Goal: Transaction & Acquisition: Purchase product/service

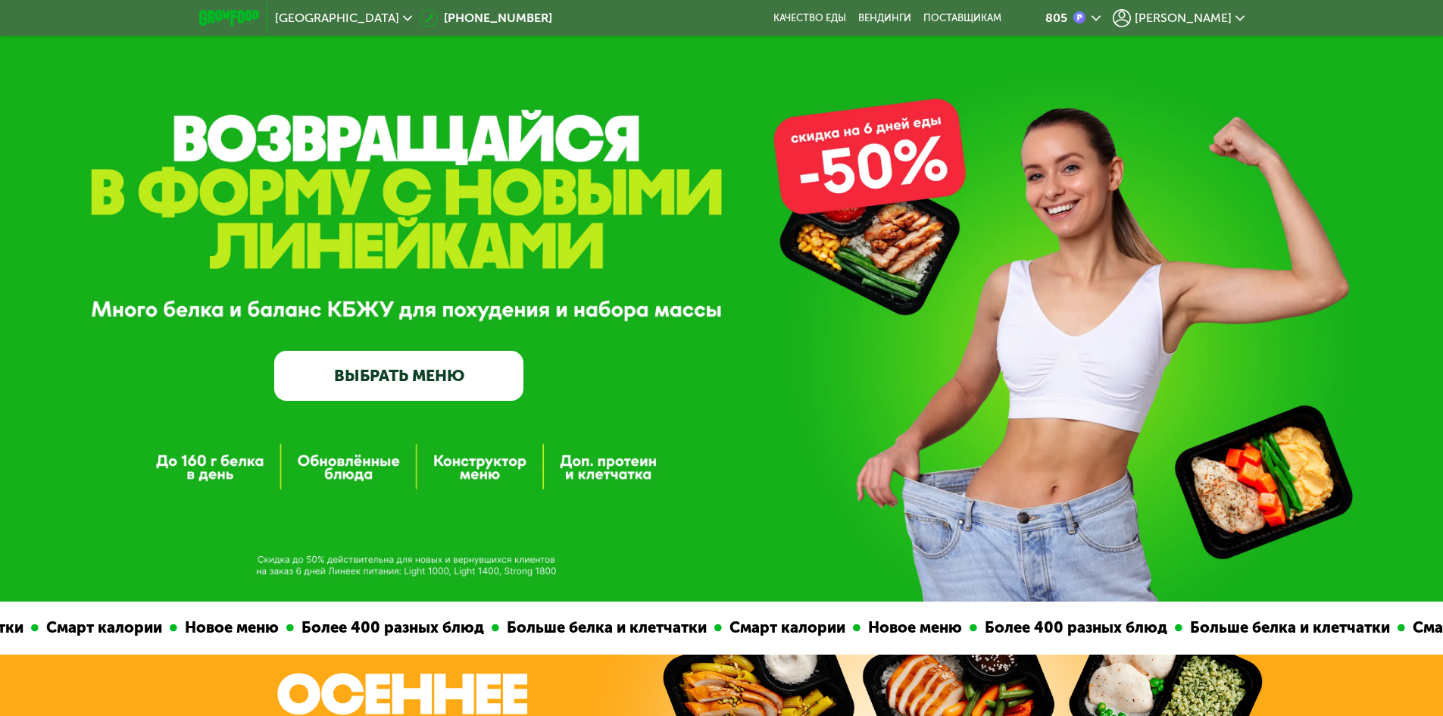
click at [440, 381] on link "ВЫБРАТЬ МЕНЮ" at bounding box center [398, 376] width 249 height 50
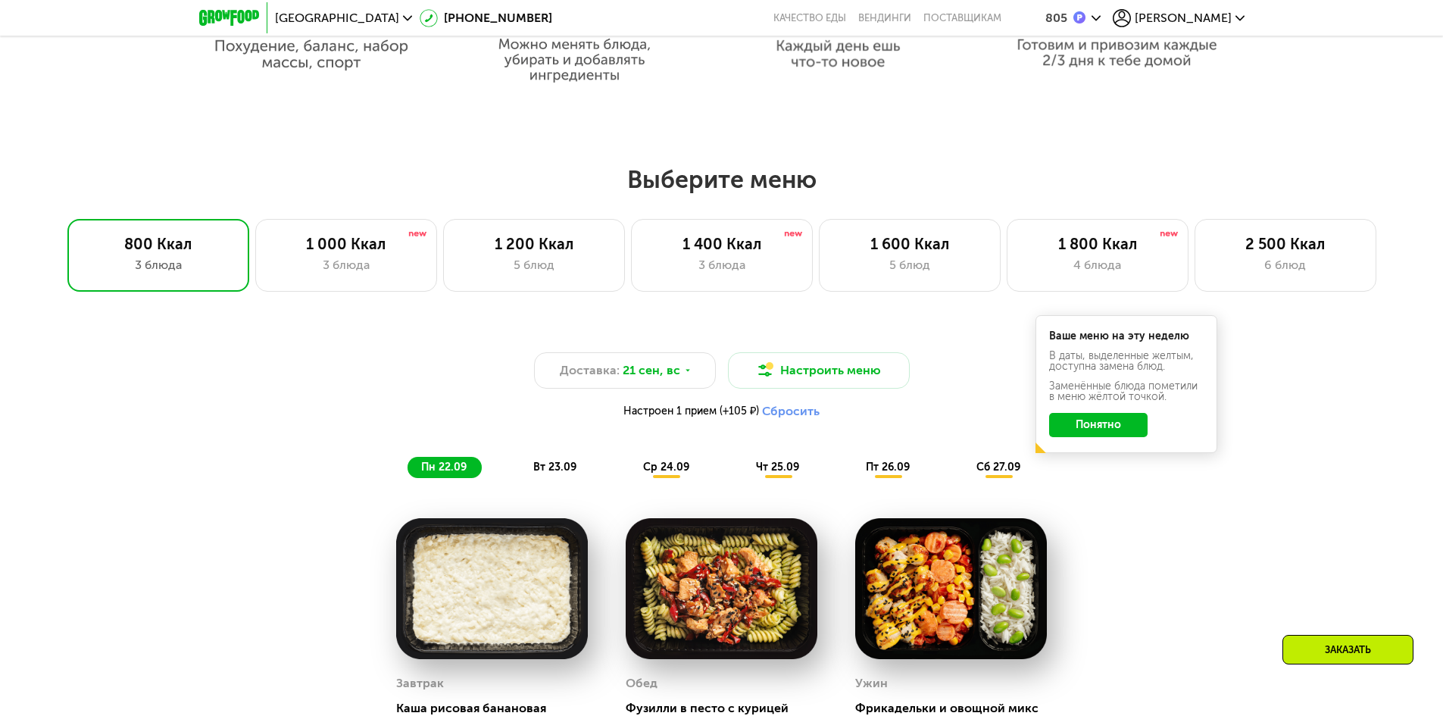
scroll to position [1205, 0]
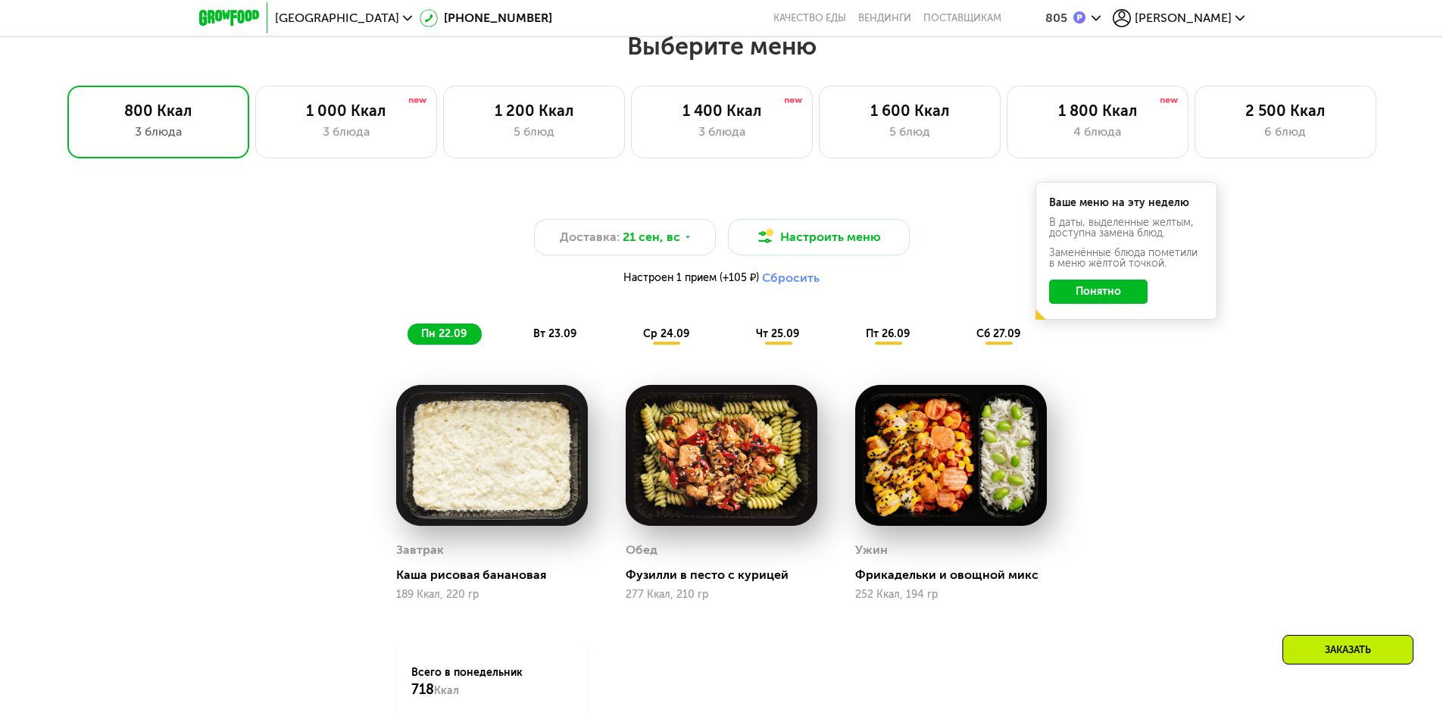
click at [1103, 299] on button "Понятно" at bounding box center [1098, 291] width 98 height 24
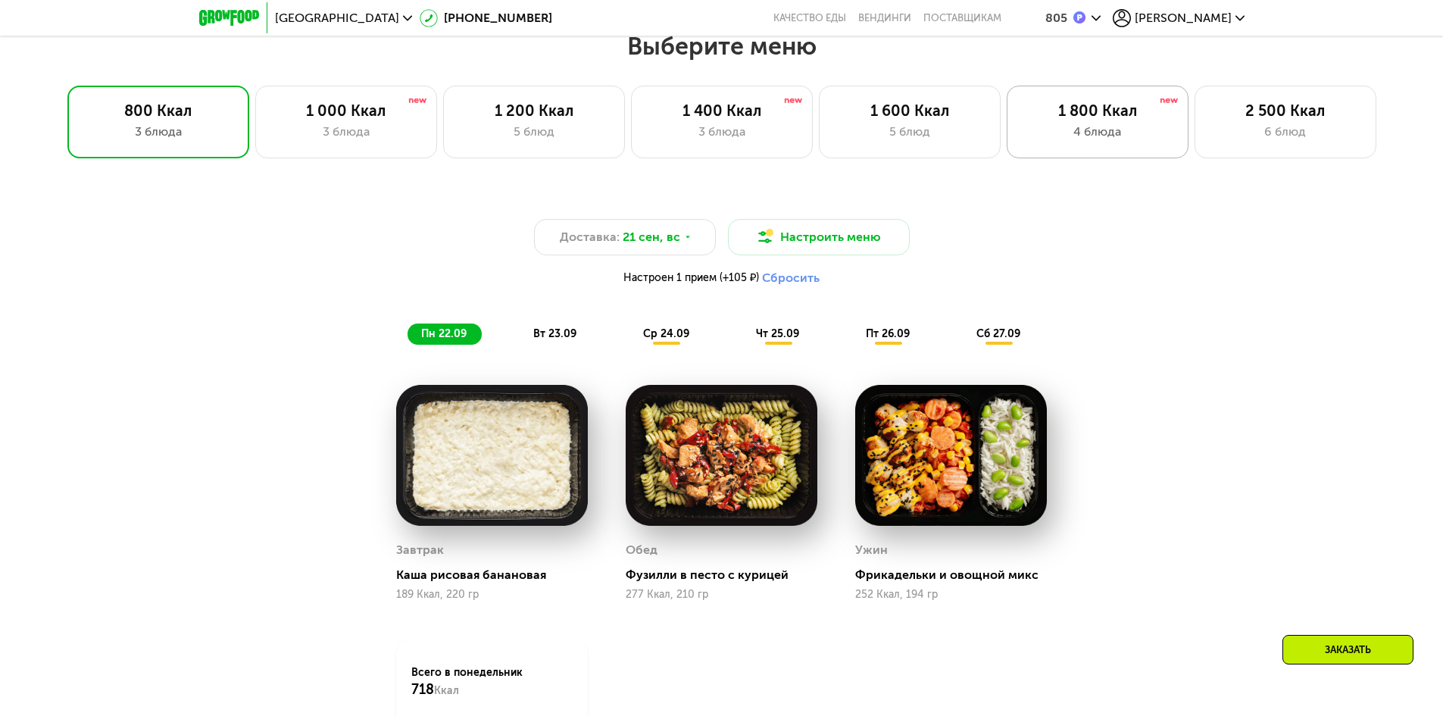
click at [1067, 134] on div "4 блюда" at bounding box center [1097, 132] width 150 height 18
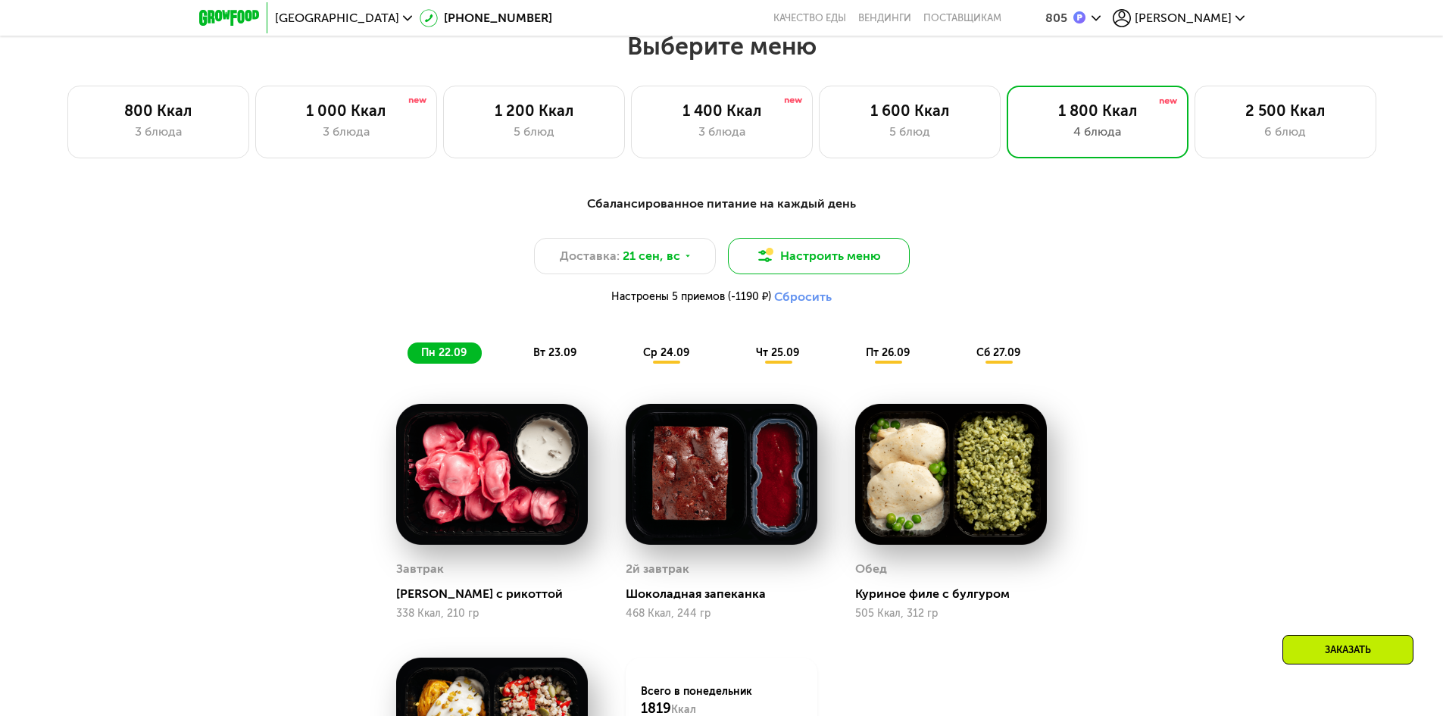
click at [817, 270] on button "Настроить меню" at bounding box center [819, 256] width 182 height 36
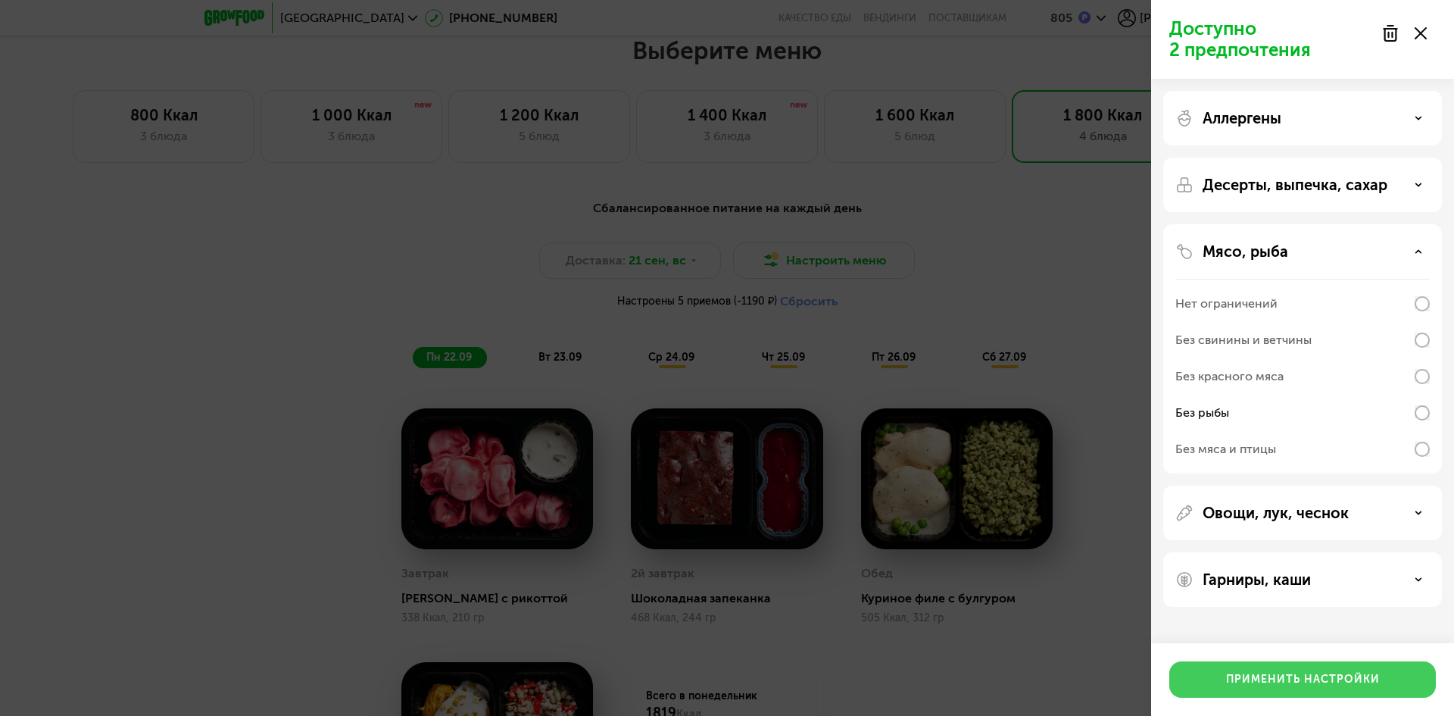
click at [1276, 672] on div "Применить настройки" at bounding box center [1303, 679] width 154 height 15
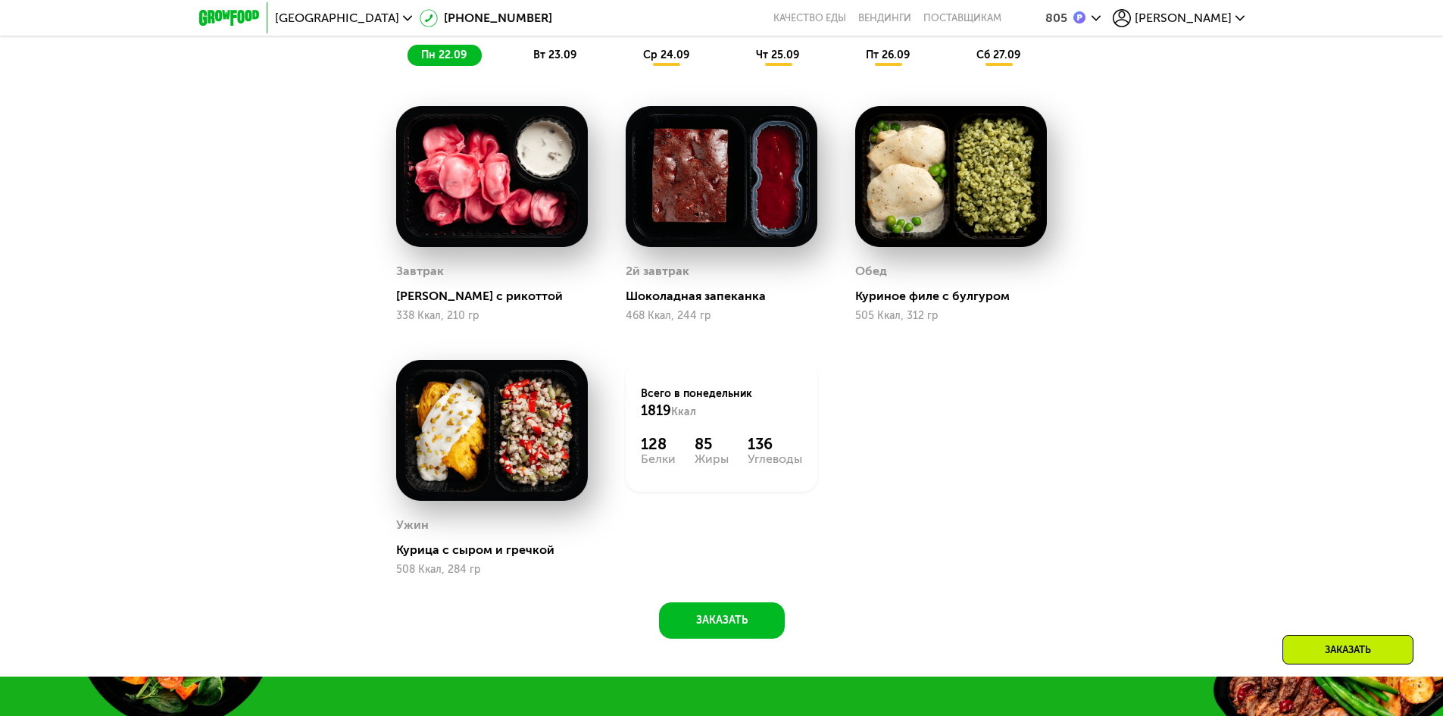
scroll to position [1508, 0]
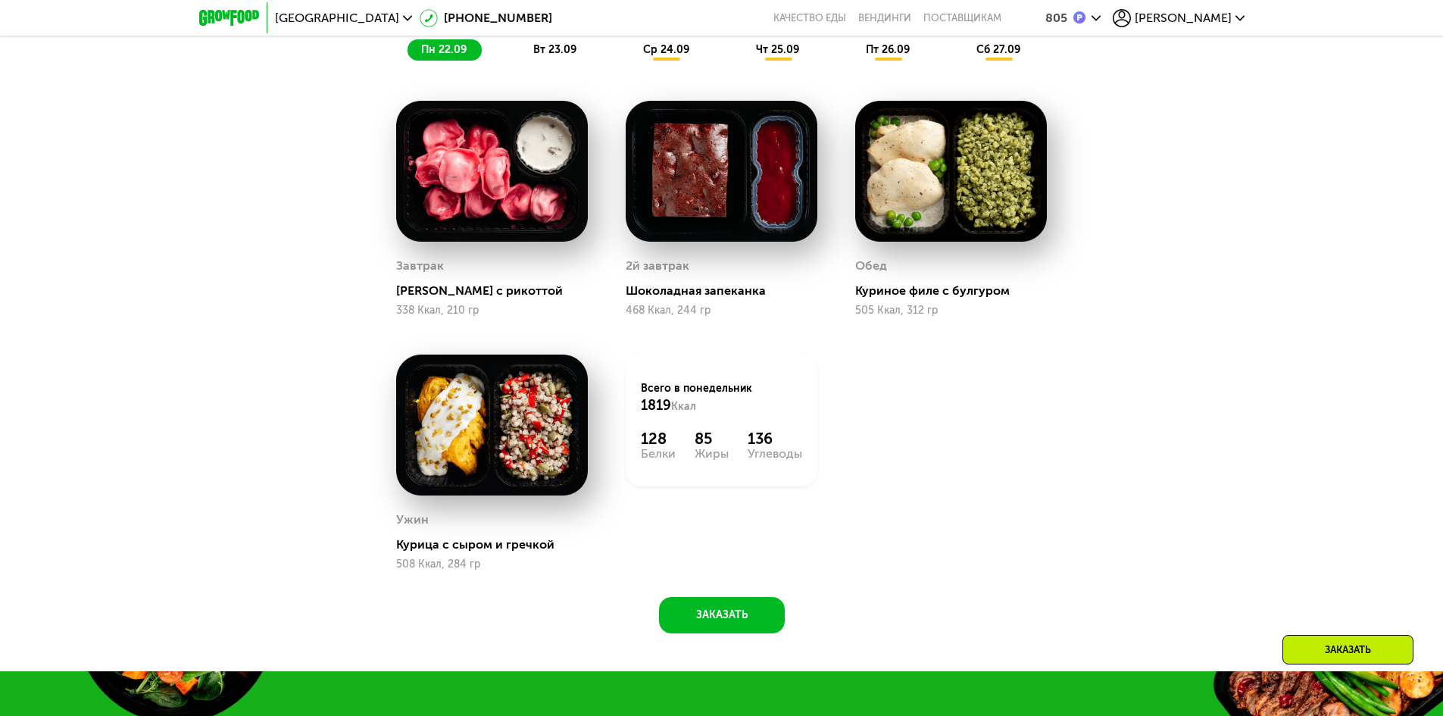
click at [1257, 370] on div "Сбалансированное питание на каждый день Доставка: 21 сен, вс Настроить меню Нас…" at bounding box center [721, 270] width 1443 height 801
click at [666, 52] on span "ср 24.09" at bounding box center [666, 49] width 46 height 13
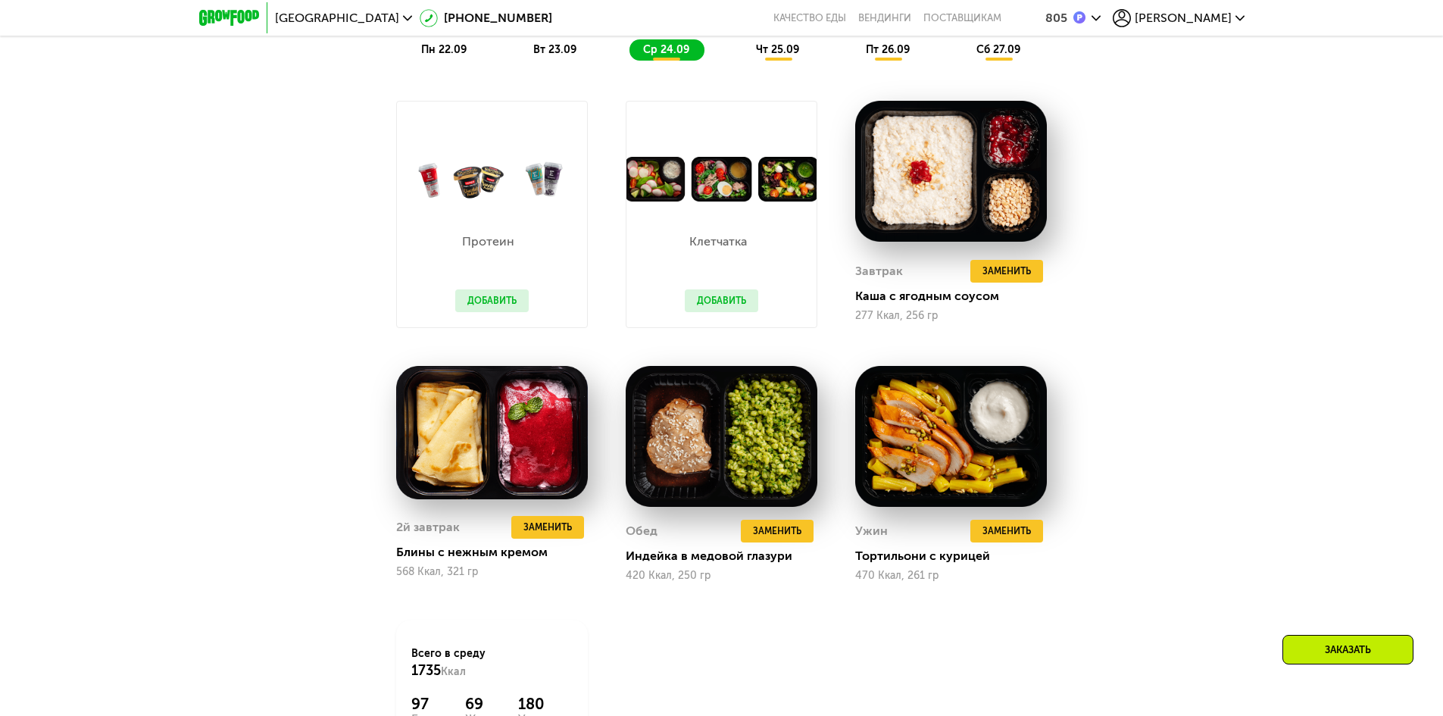
click at [728, 306] on button "Добавить" at bounding box center [721, 300] width 73 height 23
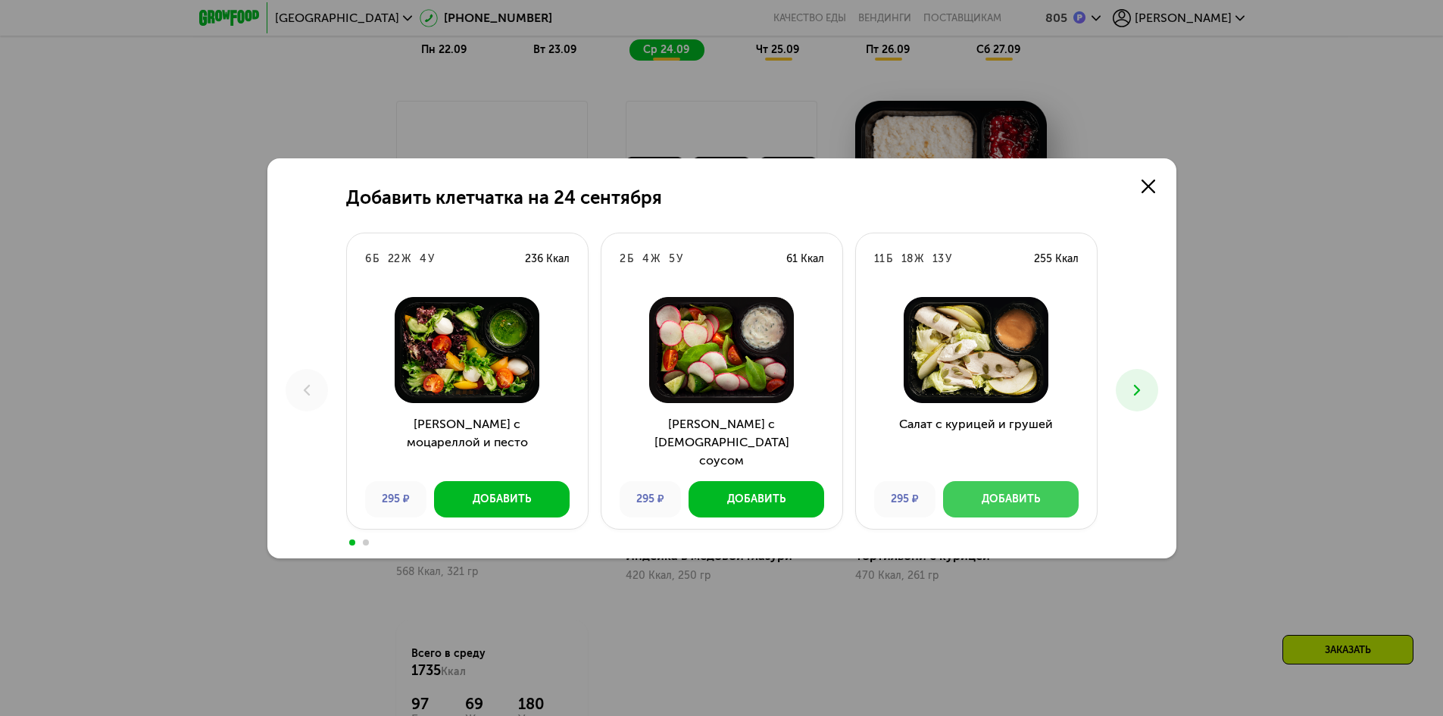
click at [1035, 496] on div "Добавить" at bounding box center [1011, 499] width 58 height 15
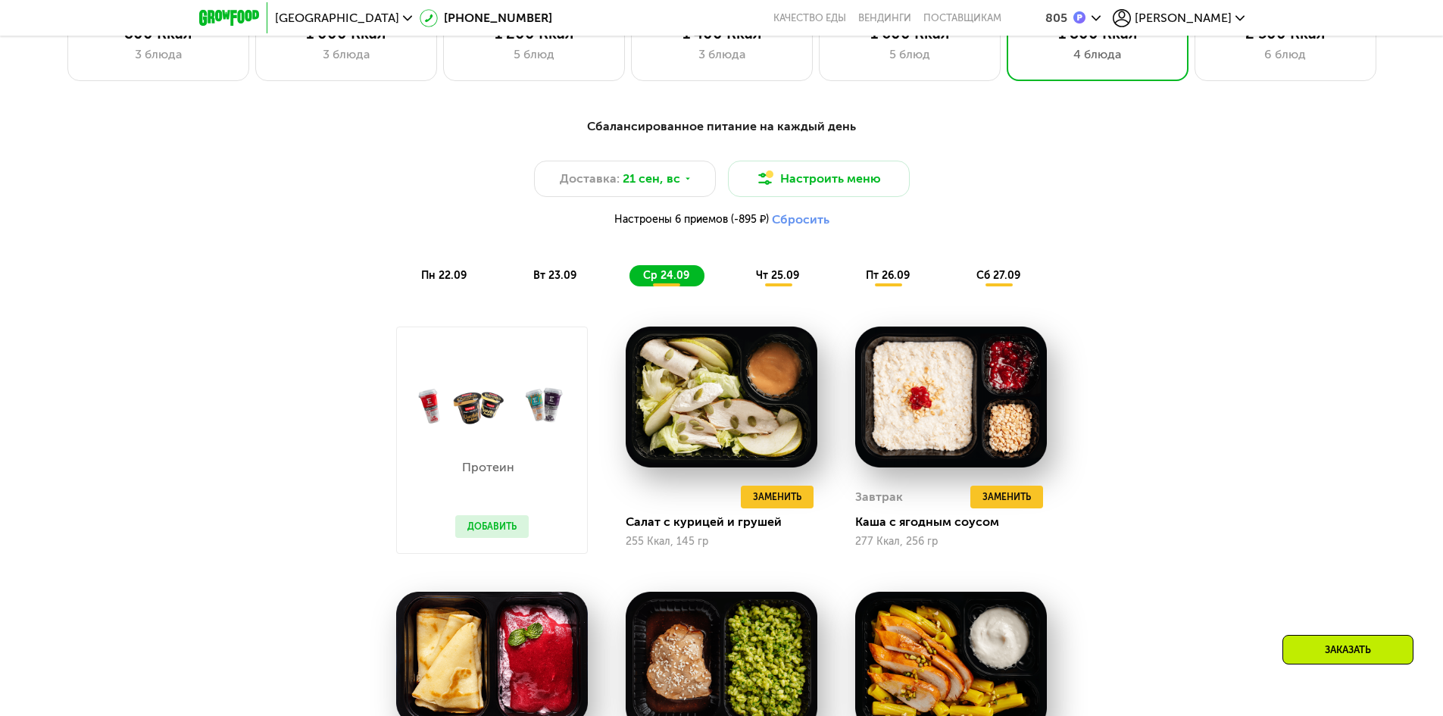
scroll to position [1281, 0]
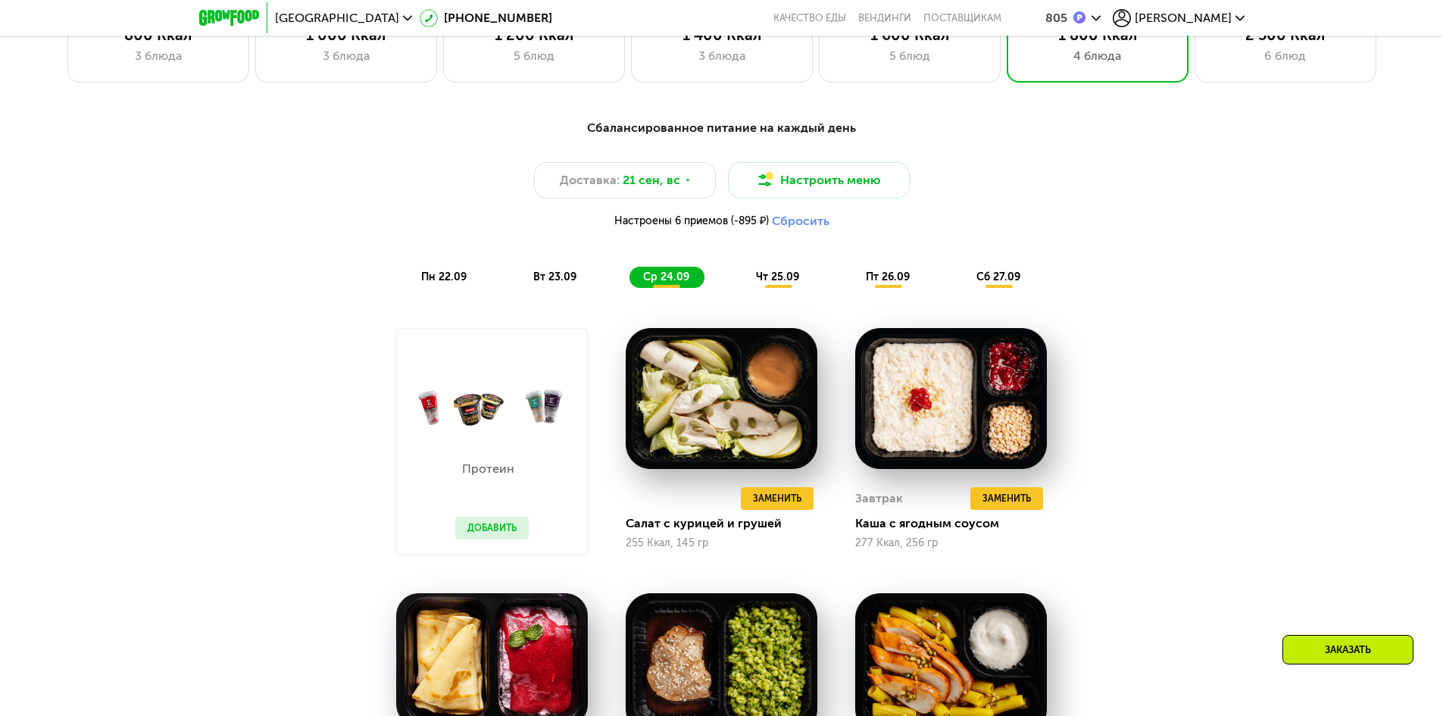
click at [780, 281] on span "чт 25.09" at bounding box center [777, 276] width 43 height 13
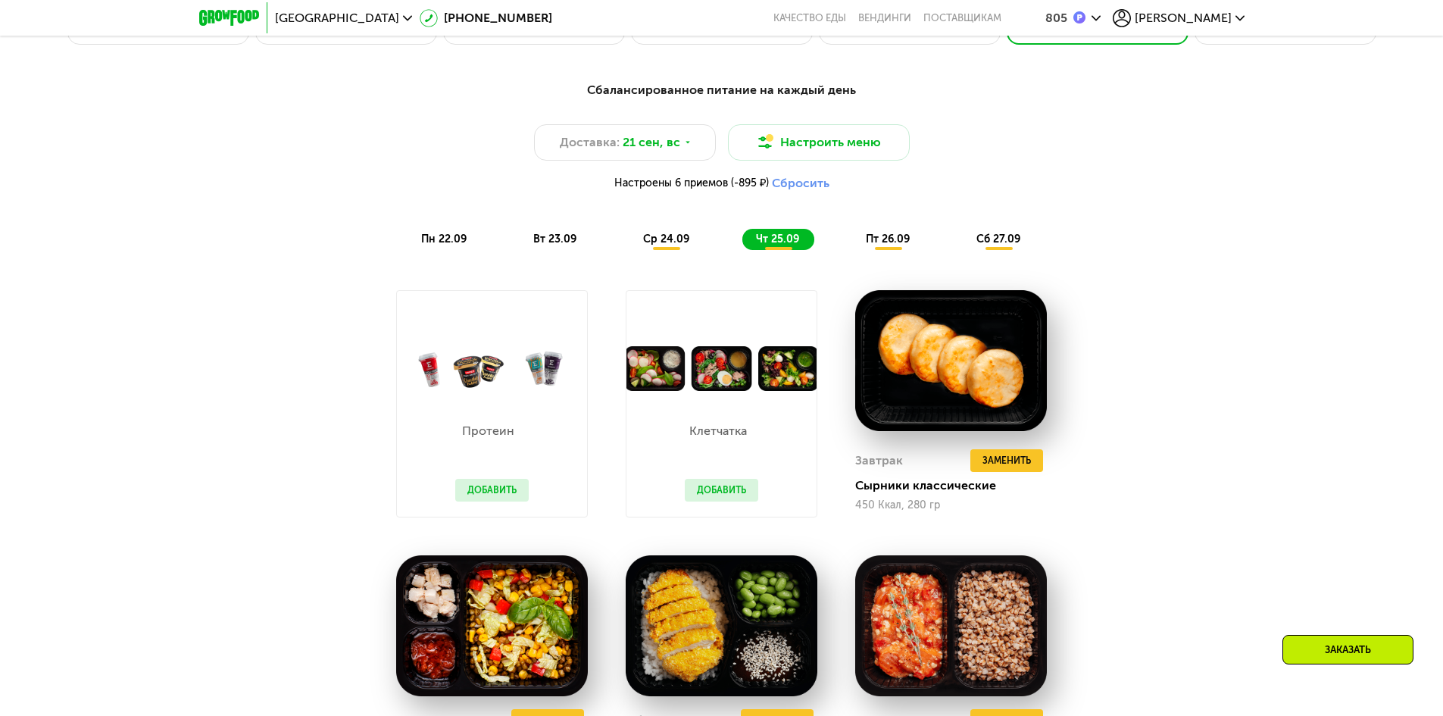
scroll to position [1356, 0]
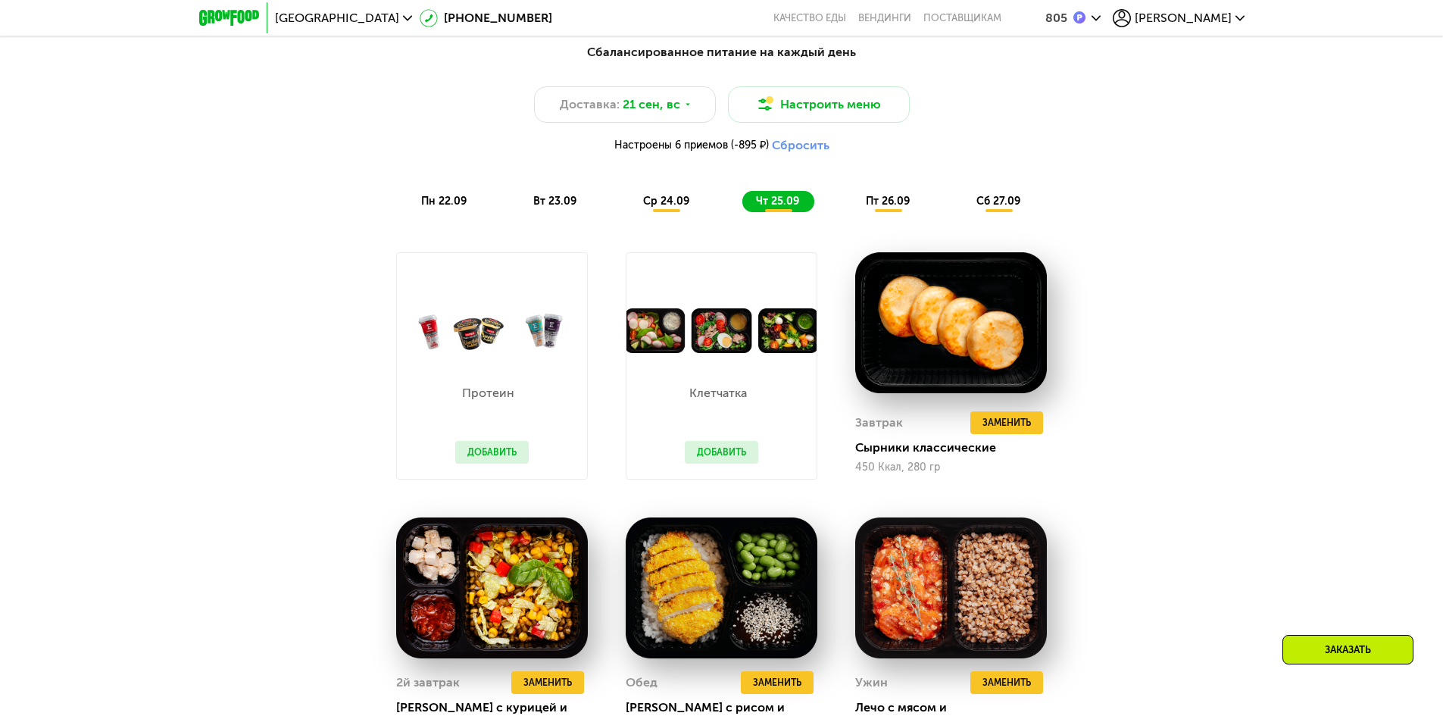
click at [723, 456] on button "Добавить" at bounding box center [721, 452] width 73 height 23
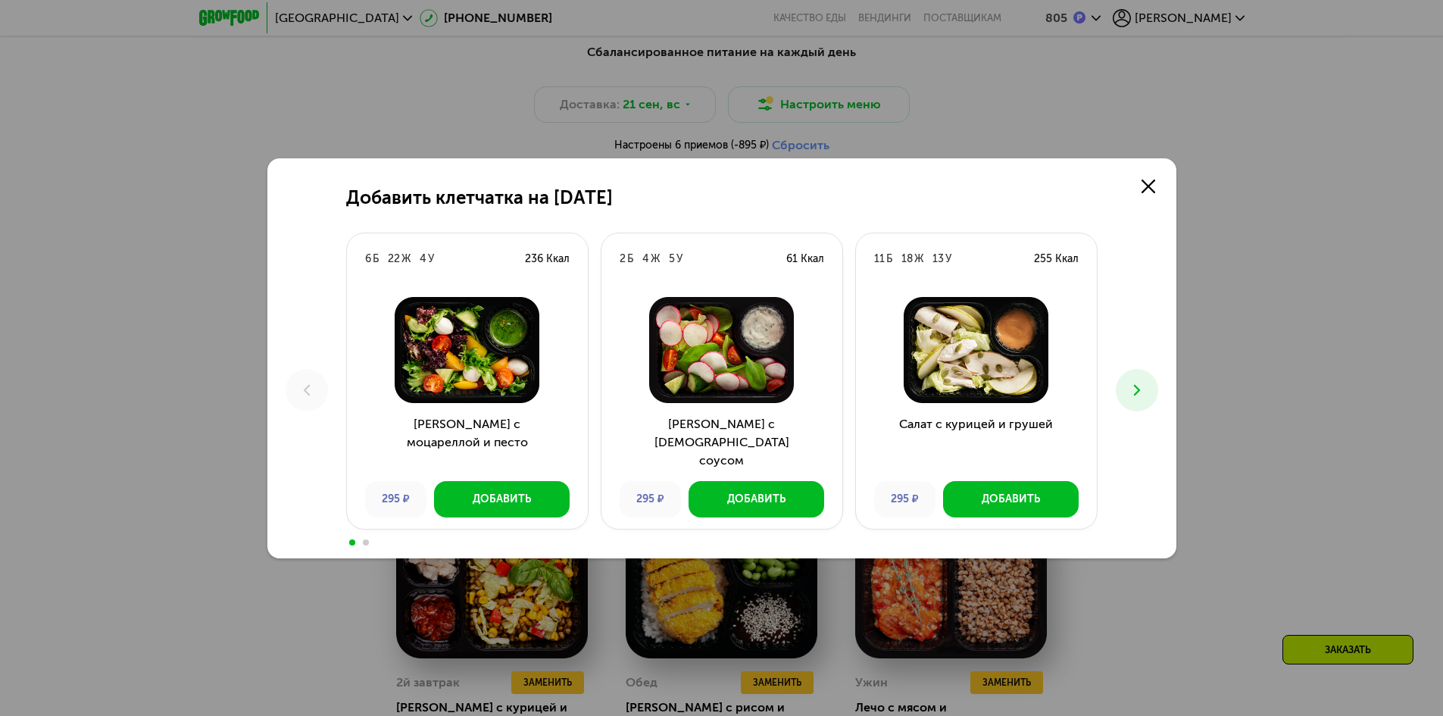
click at [1119, 397] on button at bounding box center [1137, 390] width 42 height 42
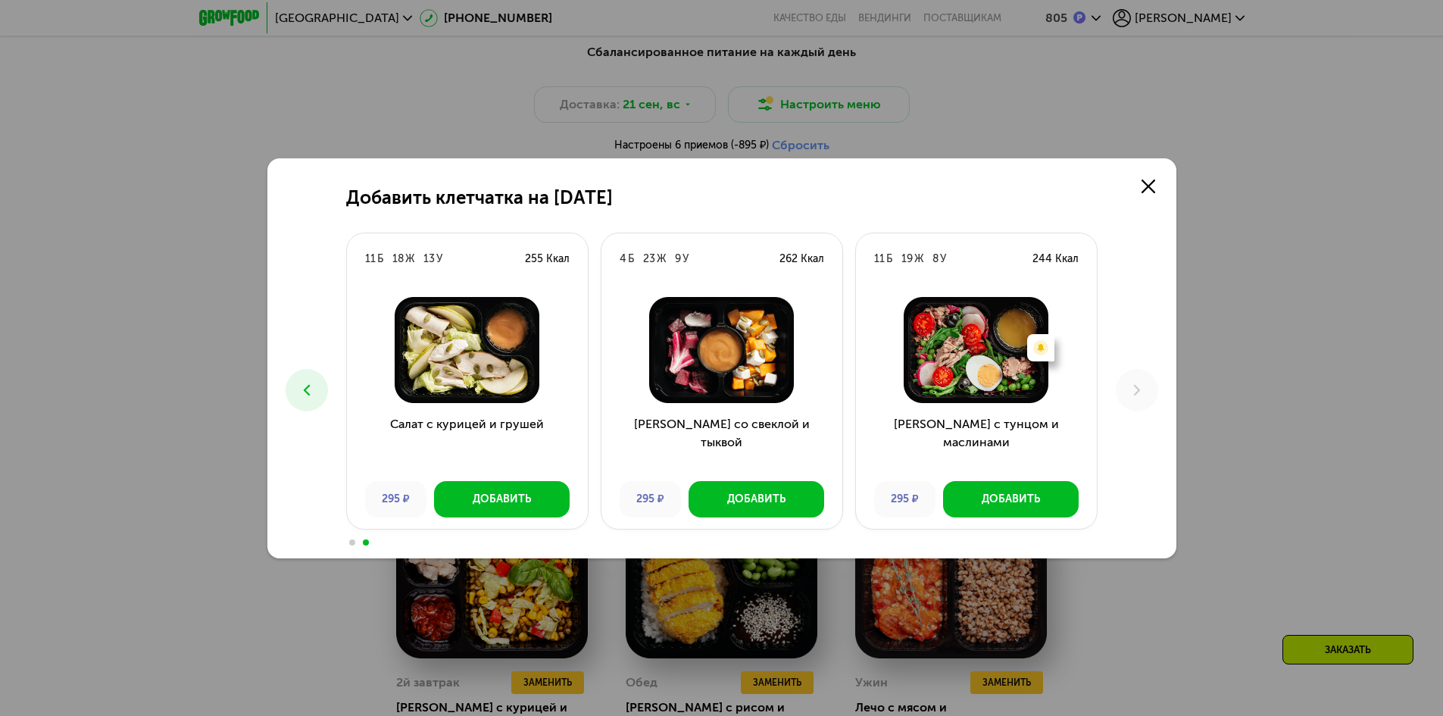
click at [309, 389] on icon at bounding box center [307, 390] width 18 height 18
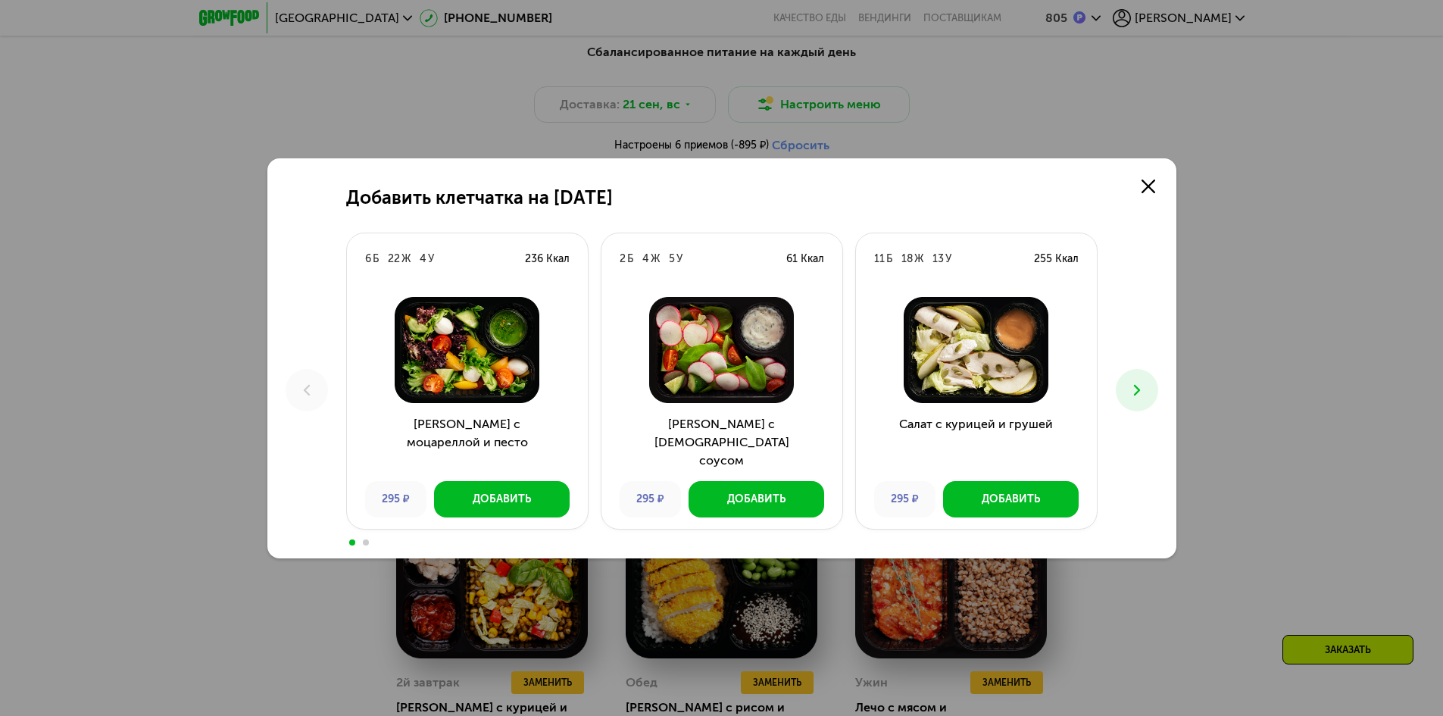
click at [1140, 393] on icon at bounding box center [1137, 390] width 18 height 18
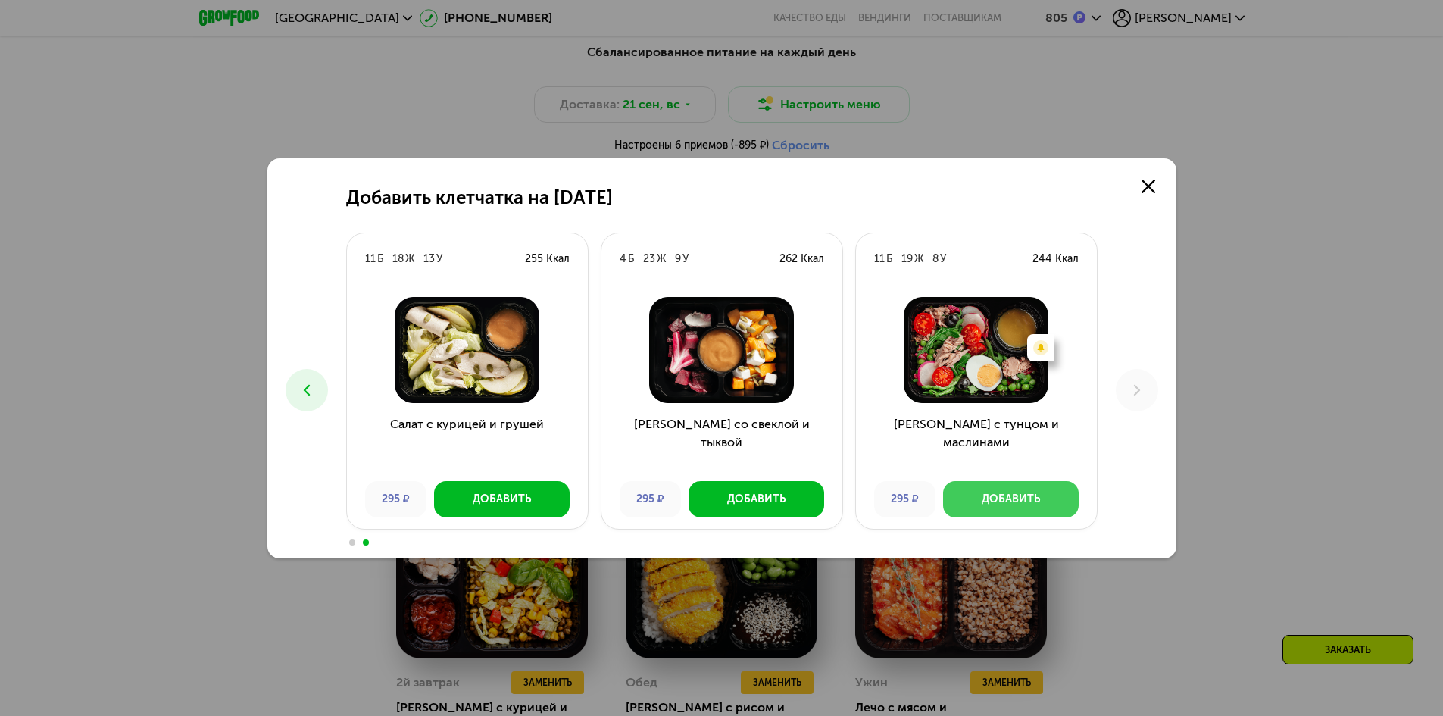
click at [1004, 504] on div "Добавить" at bounding box center [1011, 499] width 58 height 15
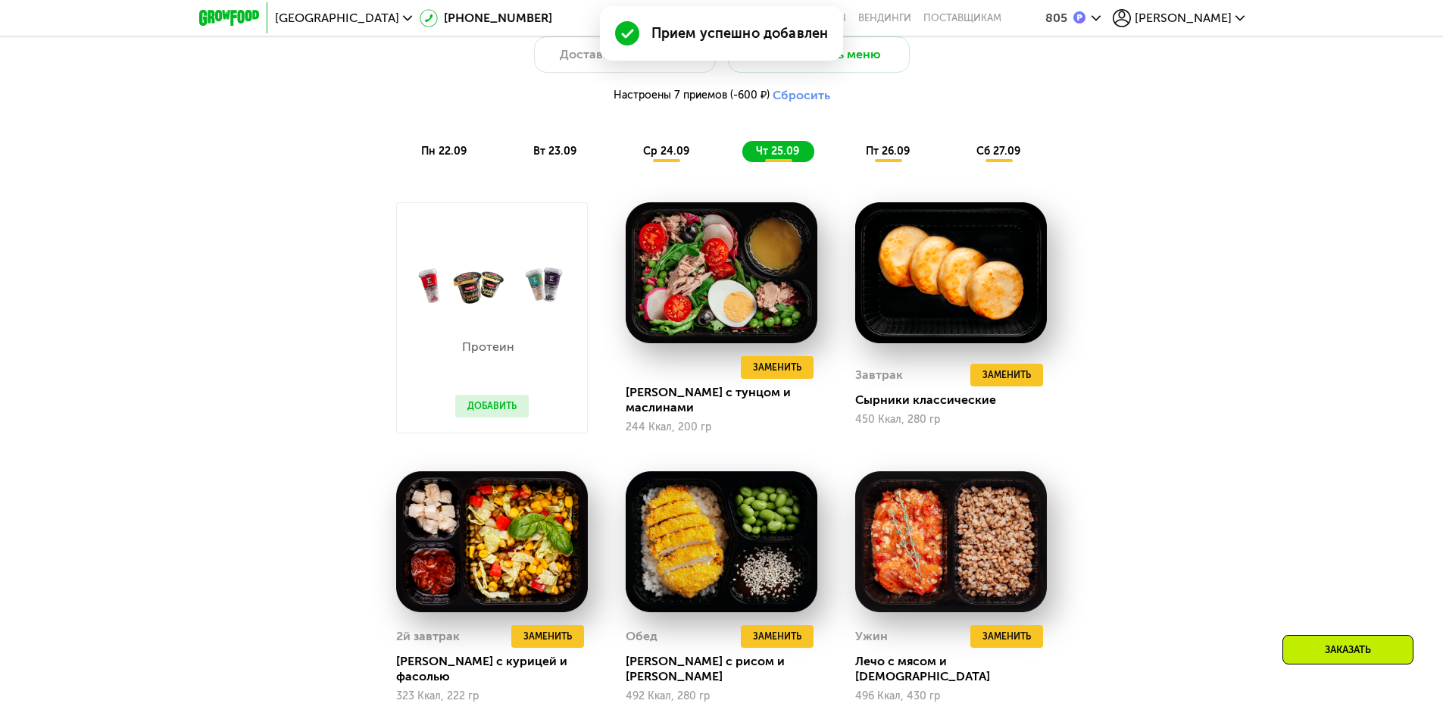
scroll to position [1281, 0]
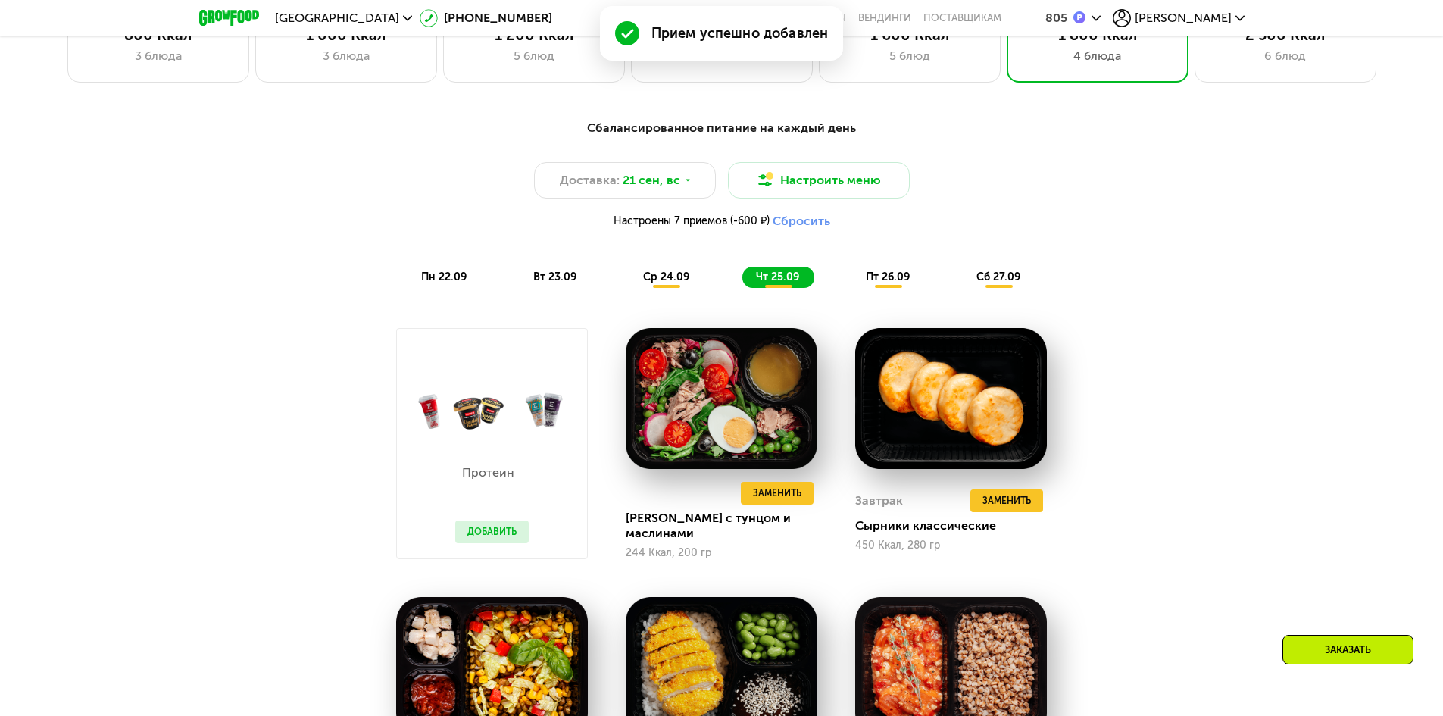
click at [872, 283] on span "пт 26.09" at bounding box center [888, 276] width 44 height 13
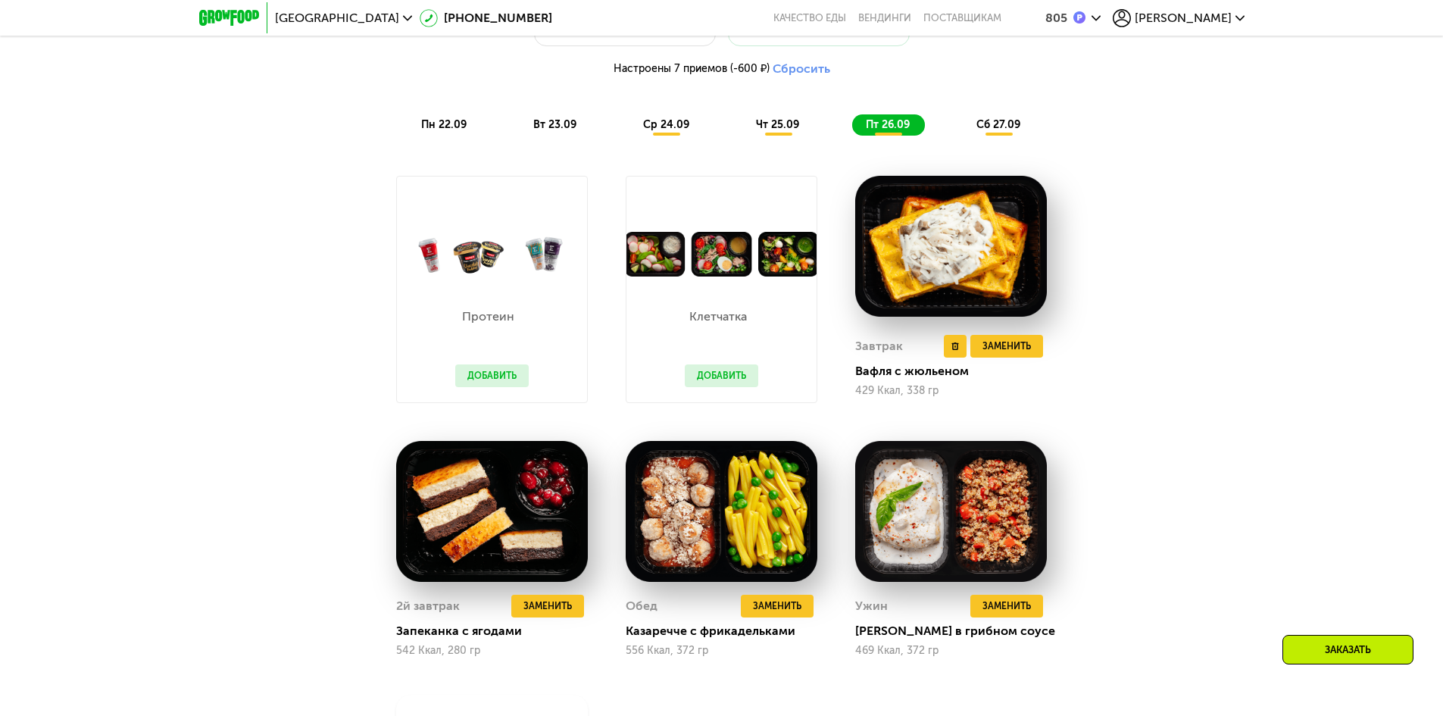
scroll to position [1432, 0]
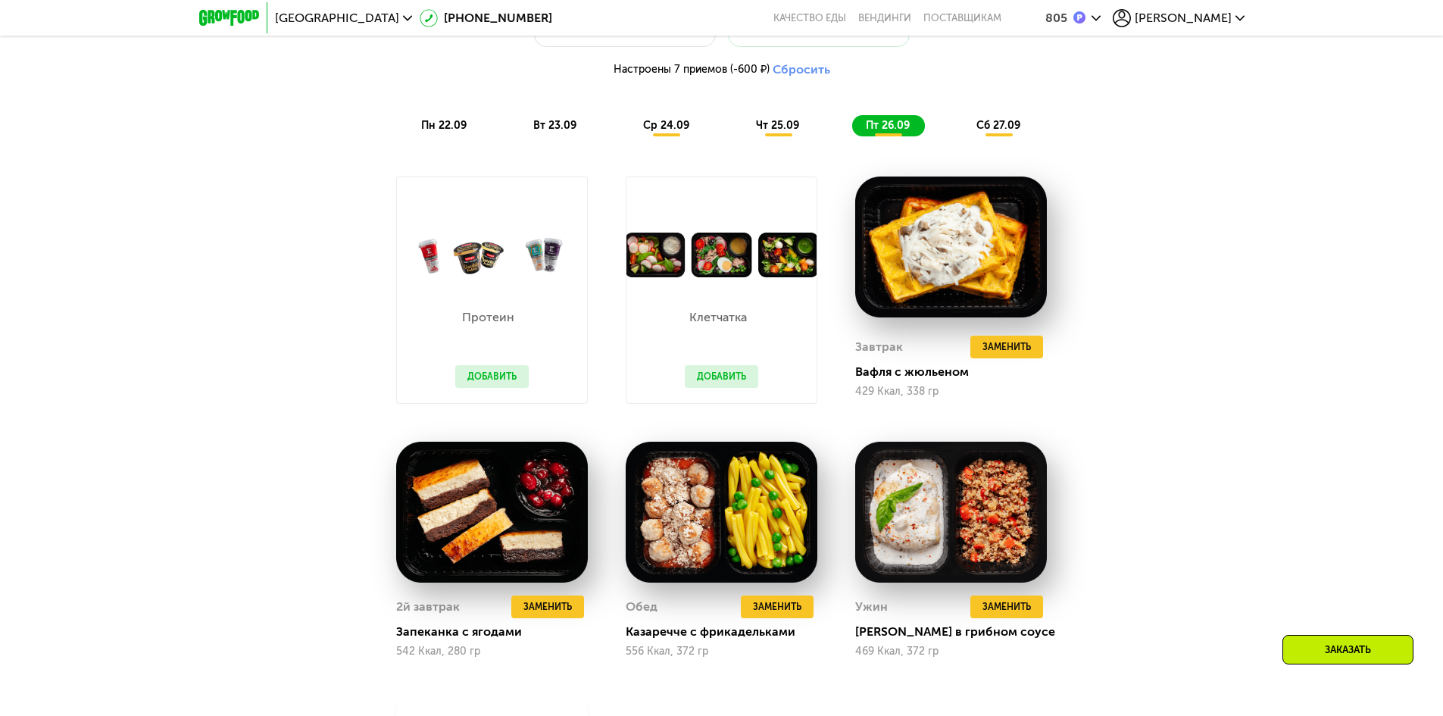
click at [726, 385] on button "Добавить" at bounding box center [721, 376] width 73 height 23
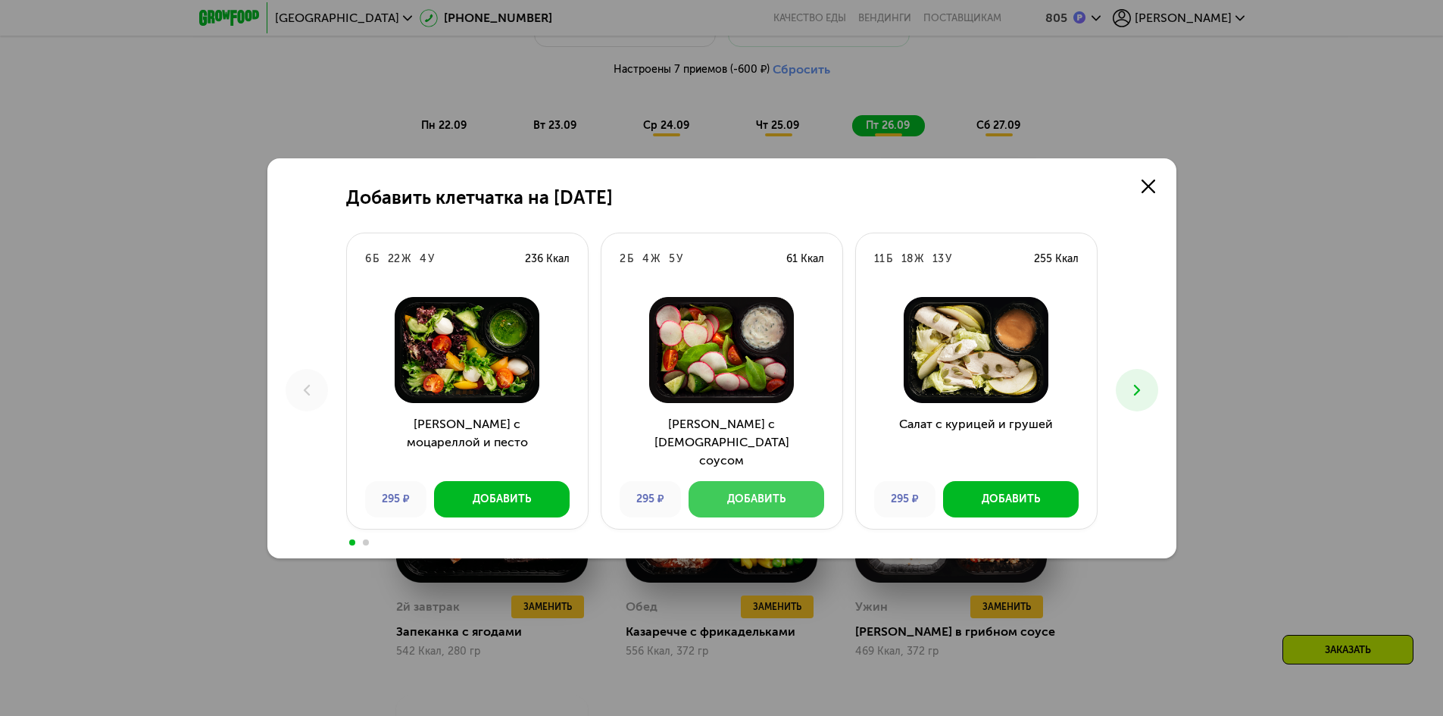
click at [785, 498] on button "Добавить" at bounding box center [756, 499] width 136 height 36
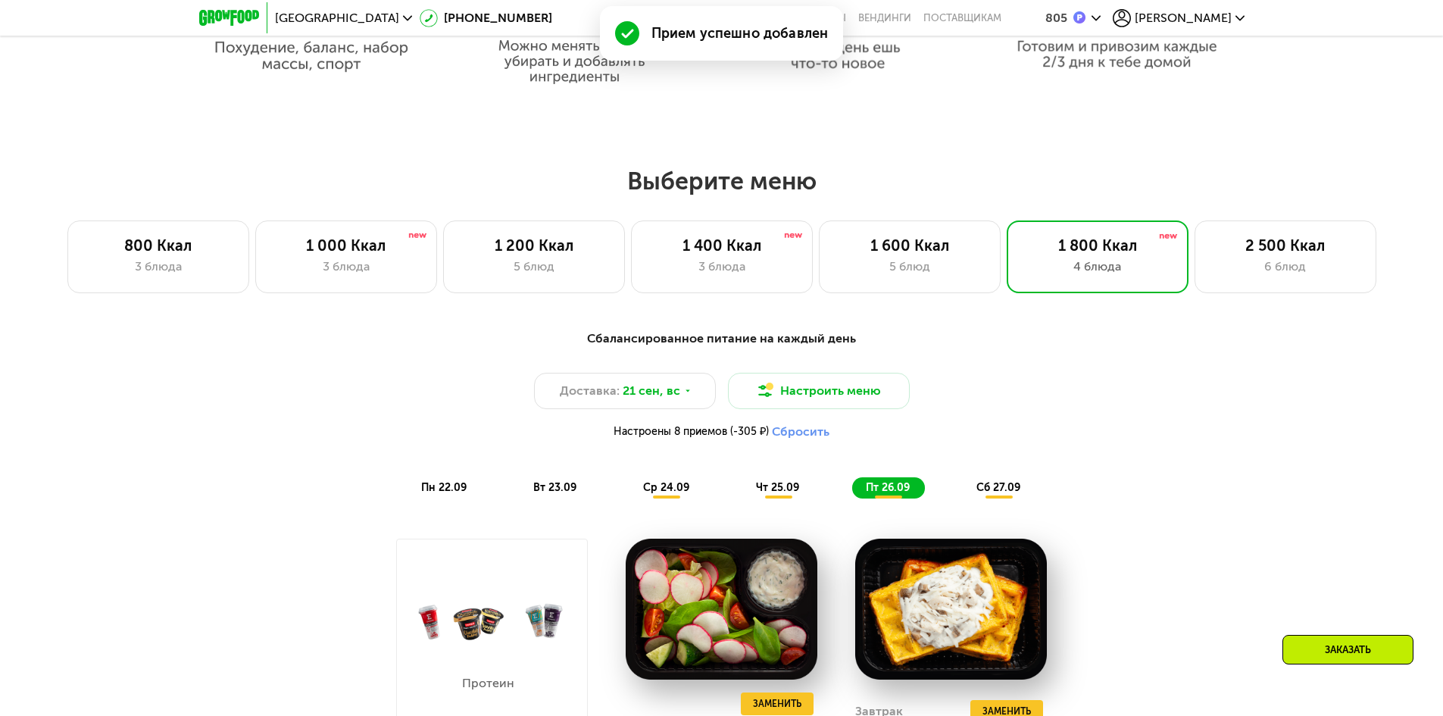
scroll to position [1054, 0]
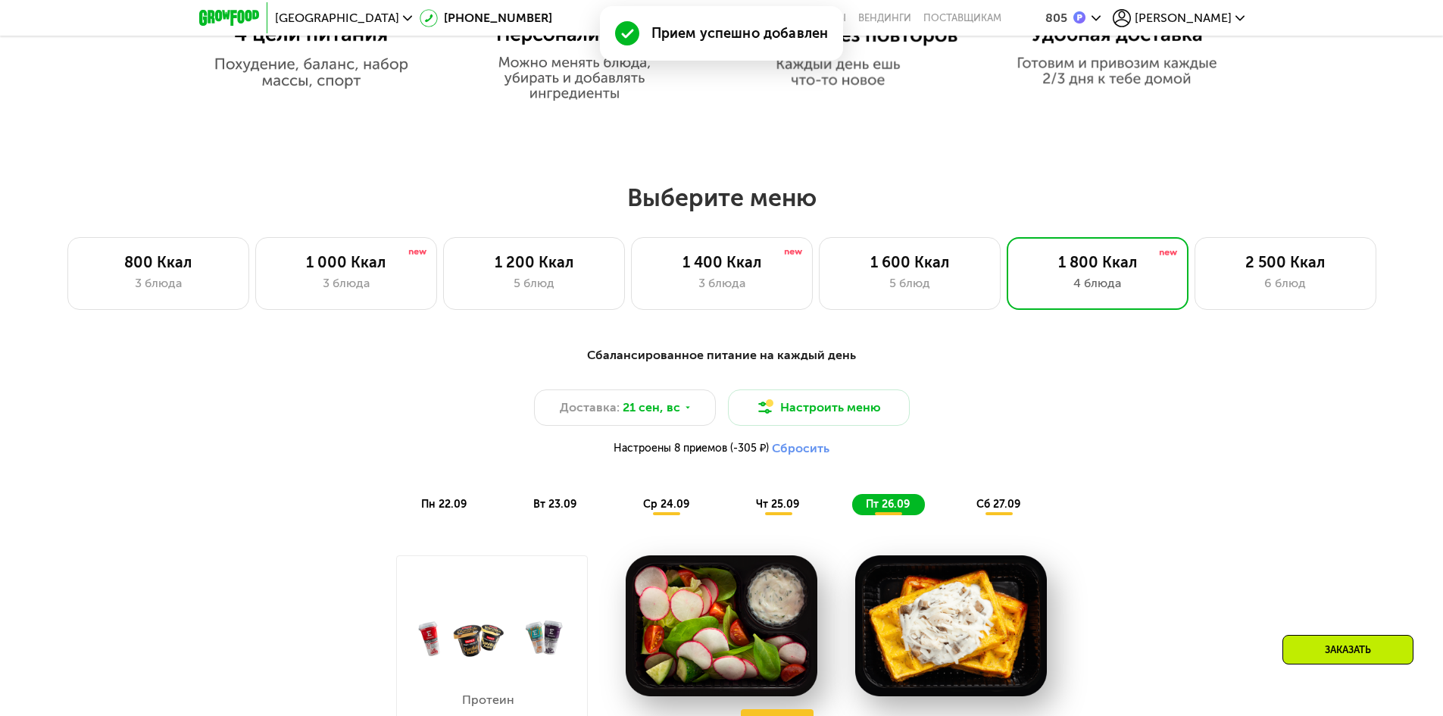
click at [1004, 508] on span "сб 27.09" at bounding box center [998, 504] width 44 height 13
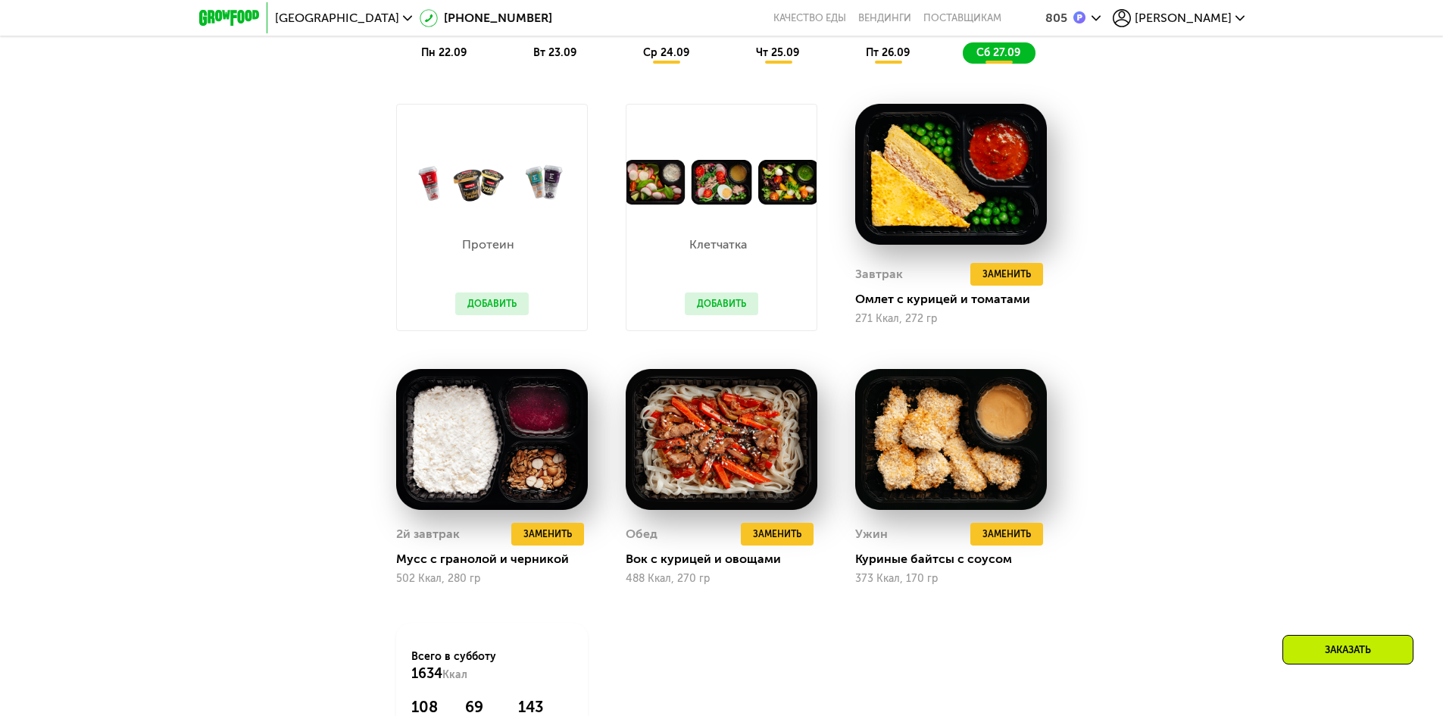
scroll to position [1508, 0]
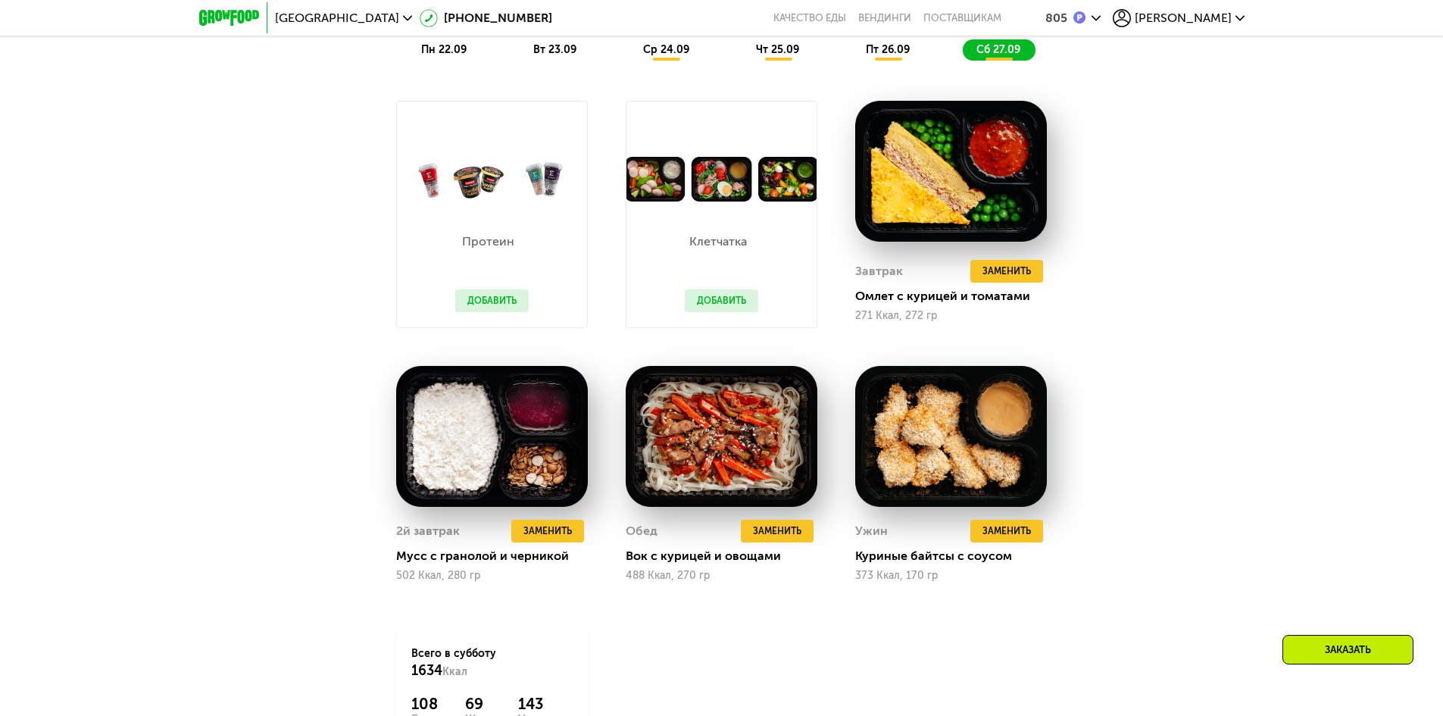
click at [727, 311] on button "Добавить" at bounding box center [721, 300] width 73 height 23
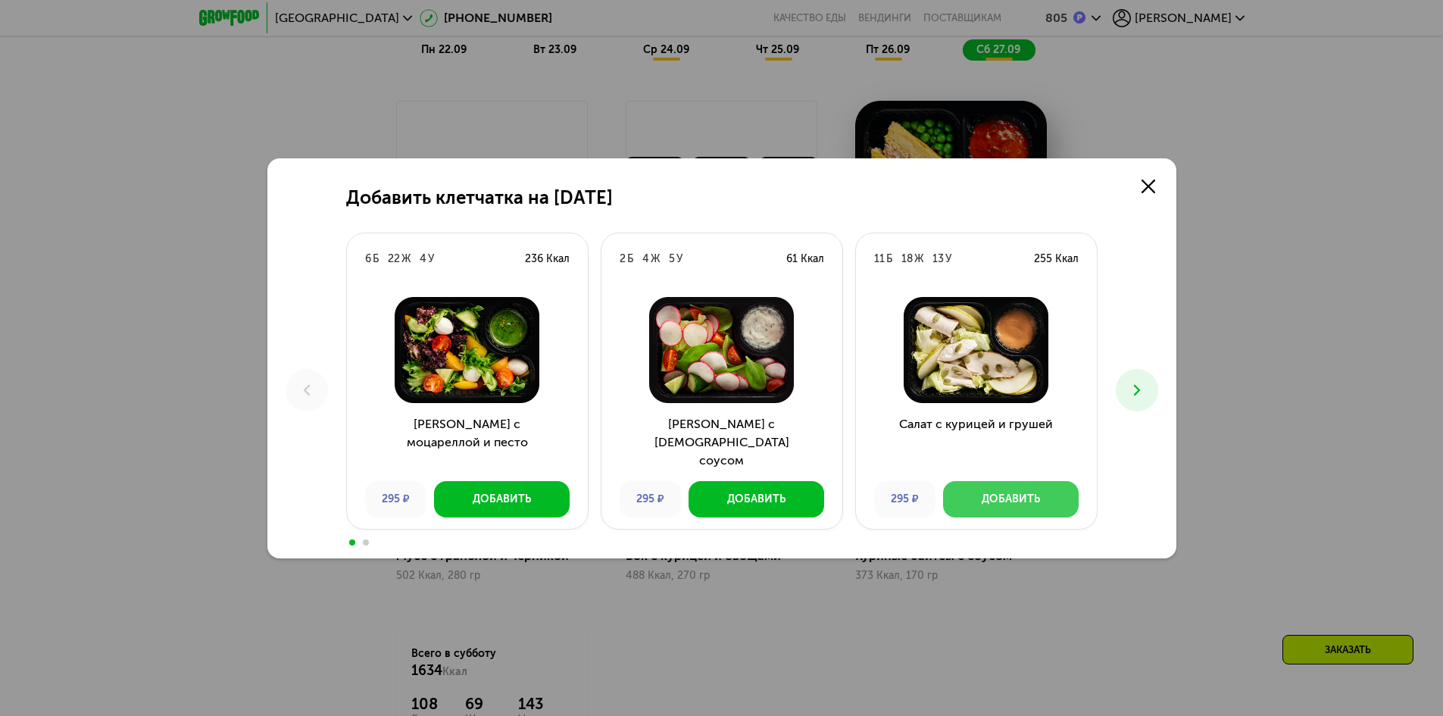
click at [1008, 504] on div "Добавить" at bounding box center [1011, 499] width 58 height 15
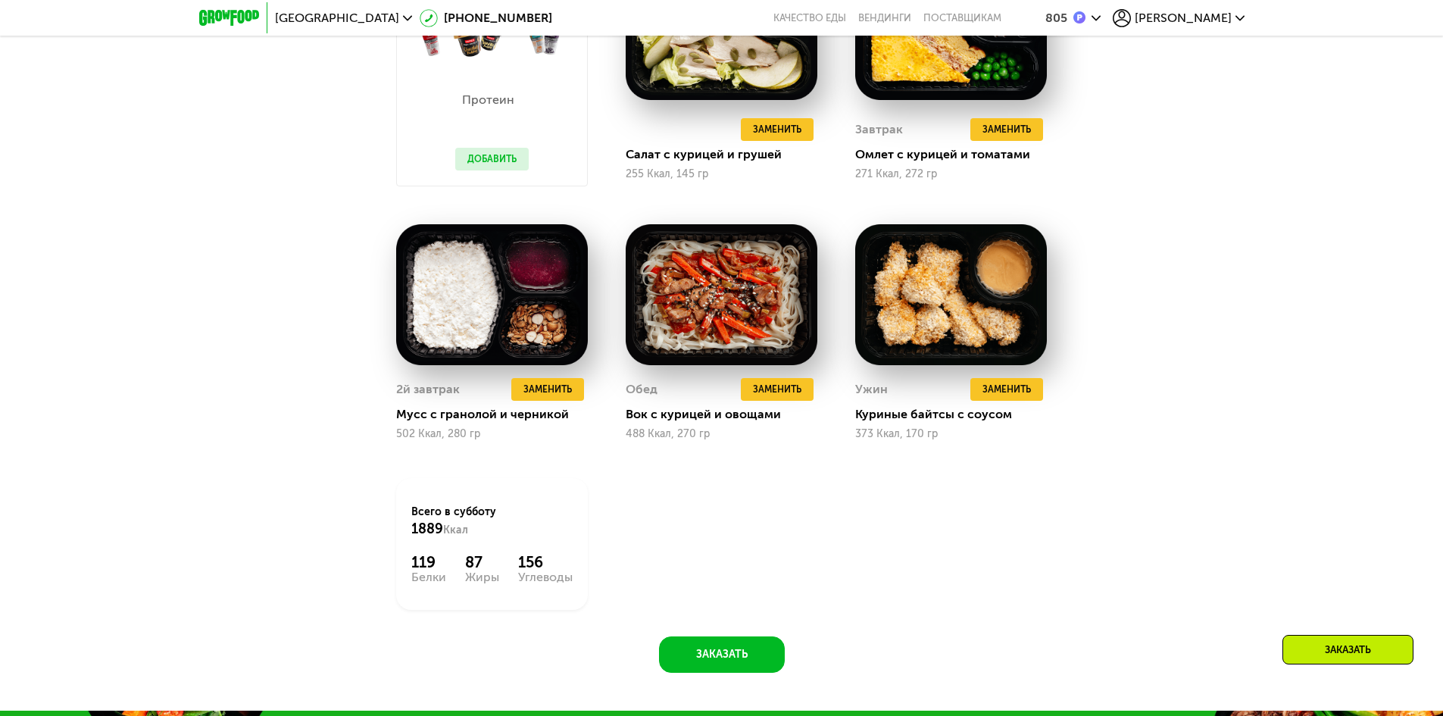
scroll to position [1887, 0]
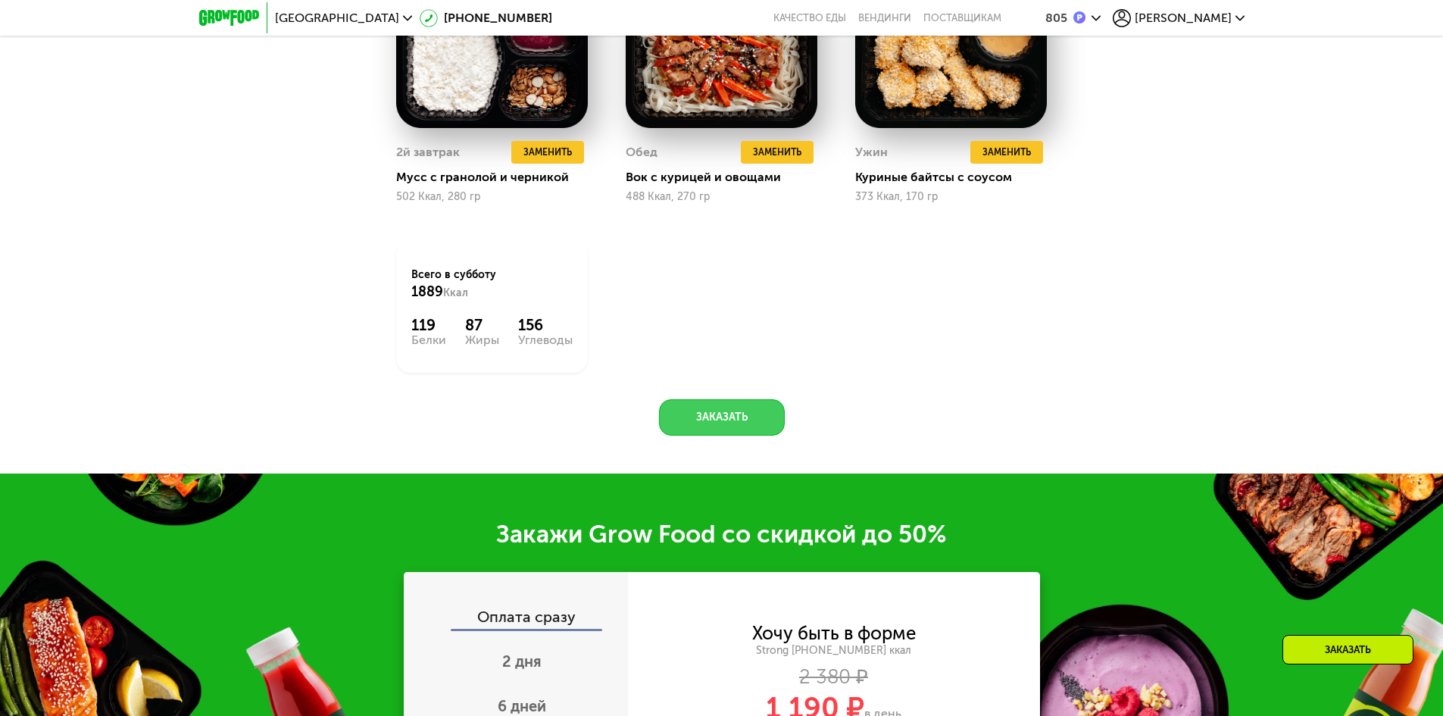
click at [729, 411] on button "Заказать" at bounding box center [722, 417] width 126 height 36
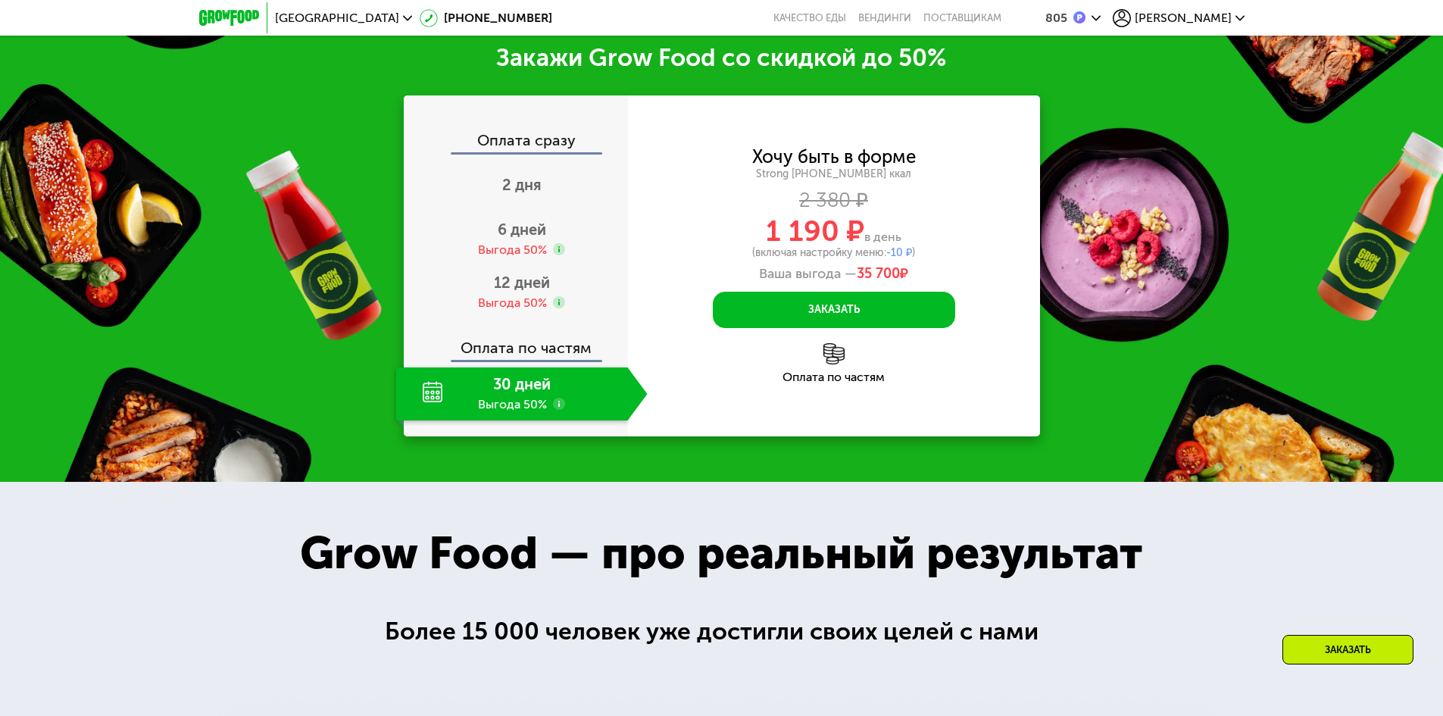
scroll to position [2365, 0]
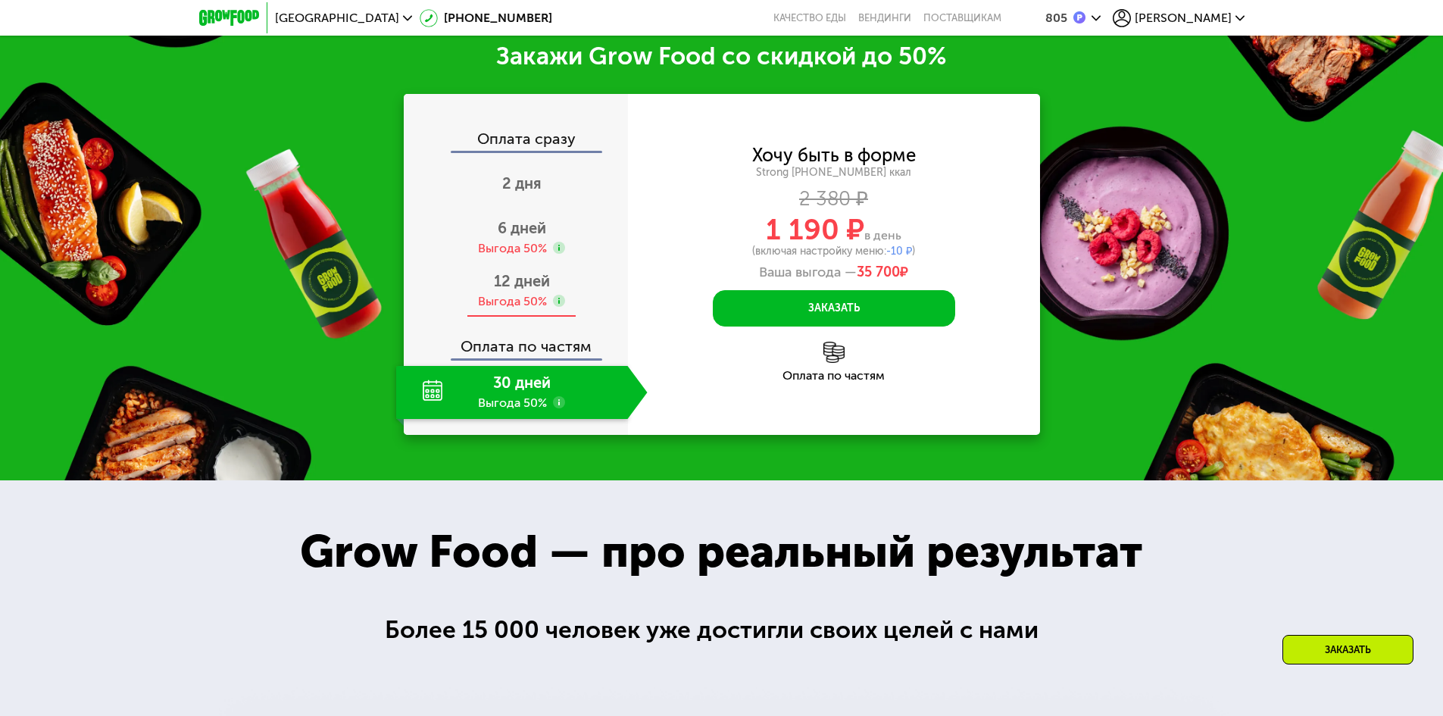
click at [514, 290] on span "12 дней" at bounding box center [522, 281] width 56 height 18
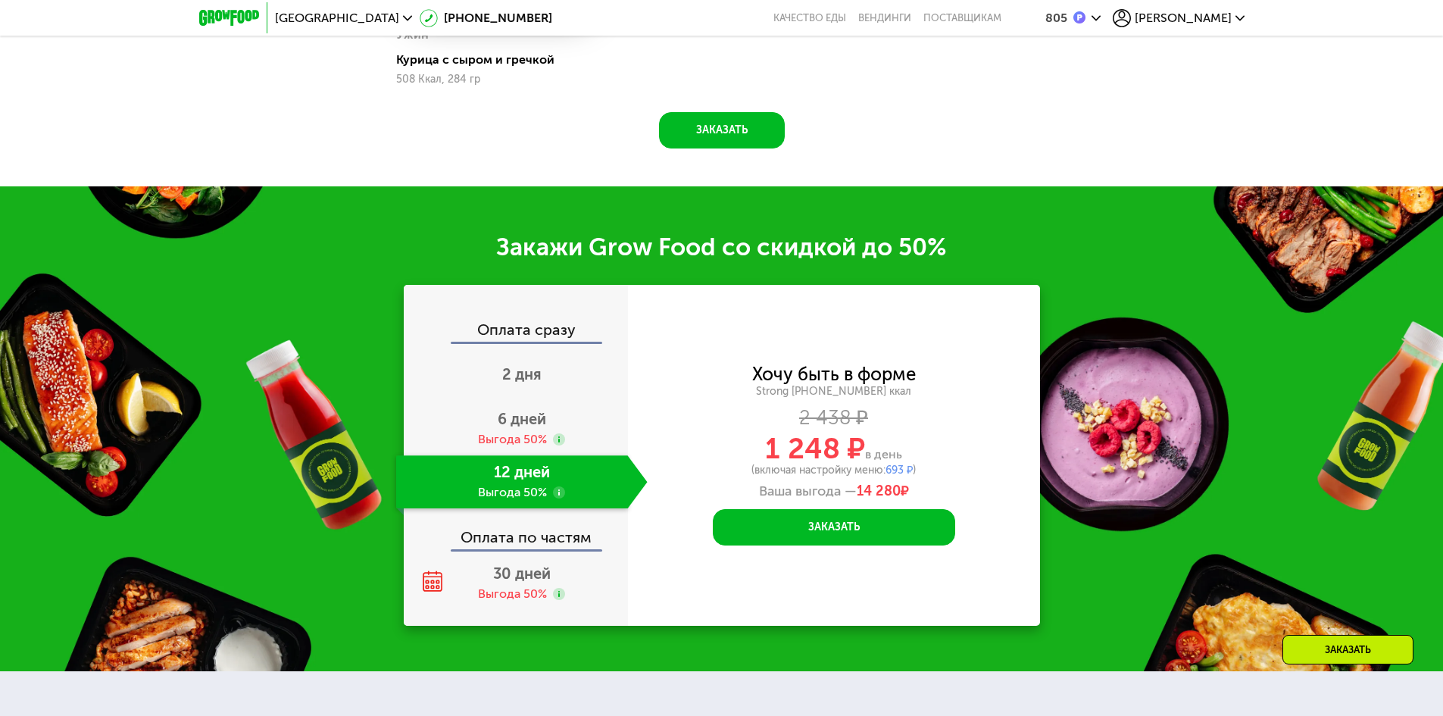
scroll to position [1986, 0]
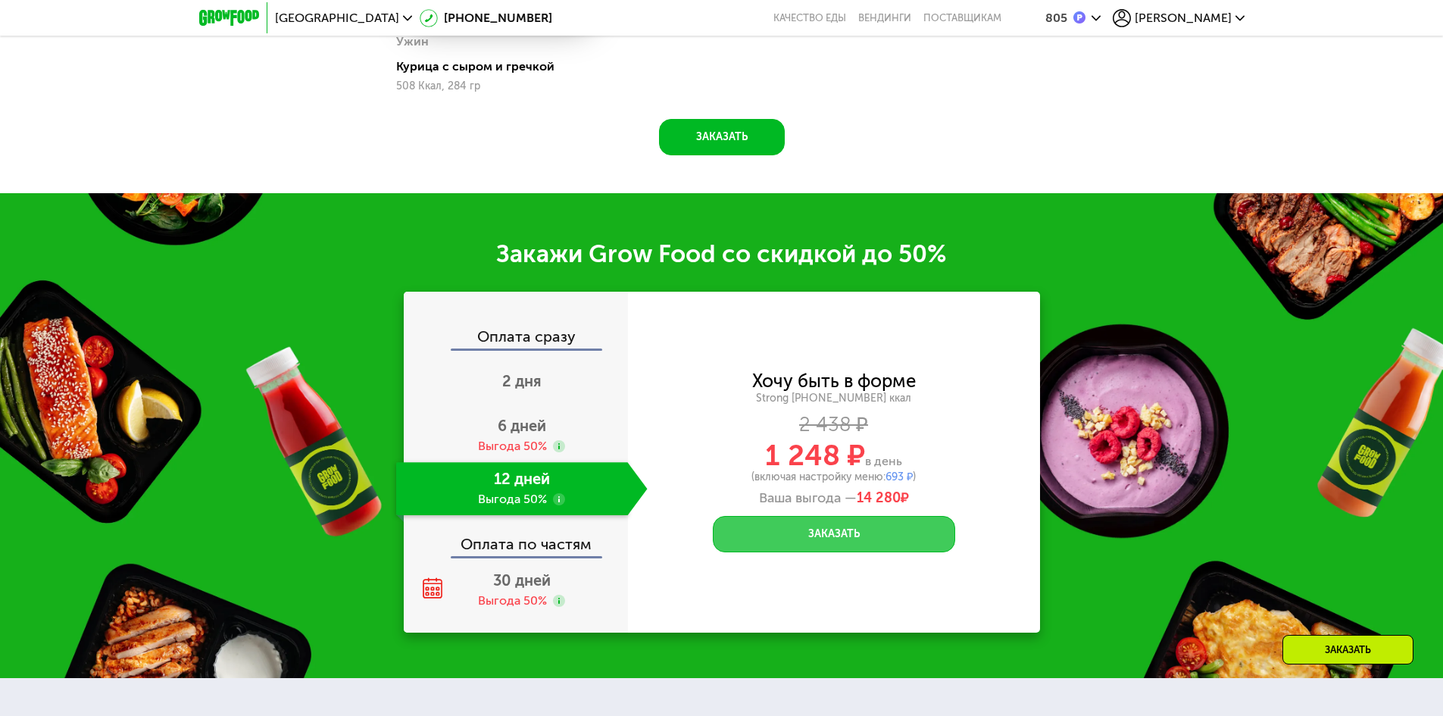
click at [888, 535] on button "Заказать" at bounding box center [834, 534] width 242 height 36
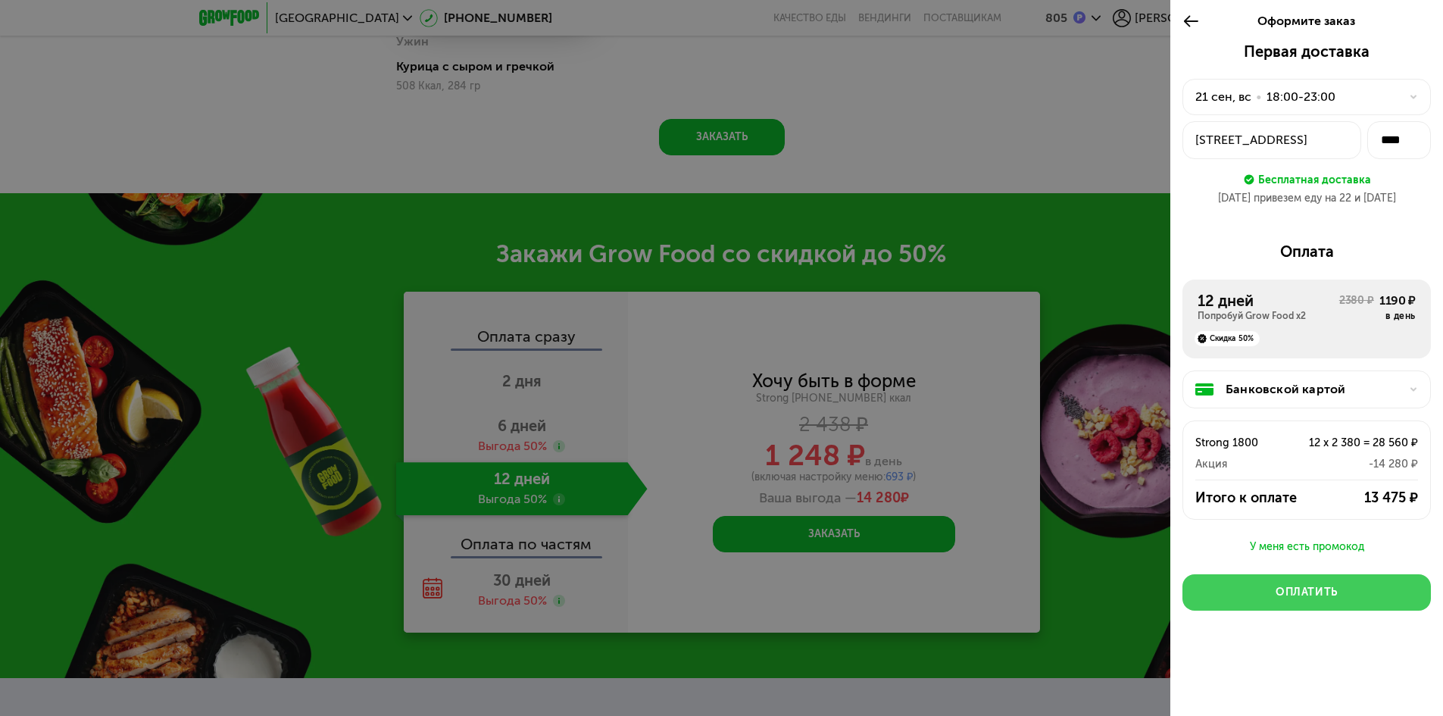
click at [1255, 591] on button "Оплатить" at bounding box center [1306, 592] width 248 height 36
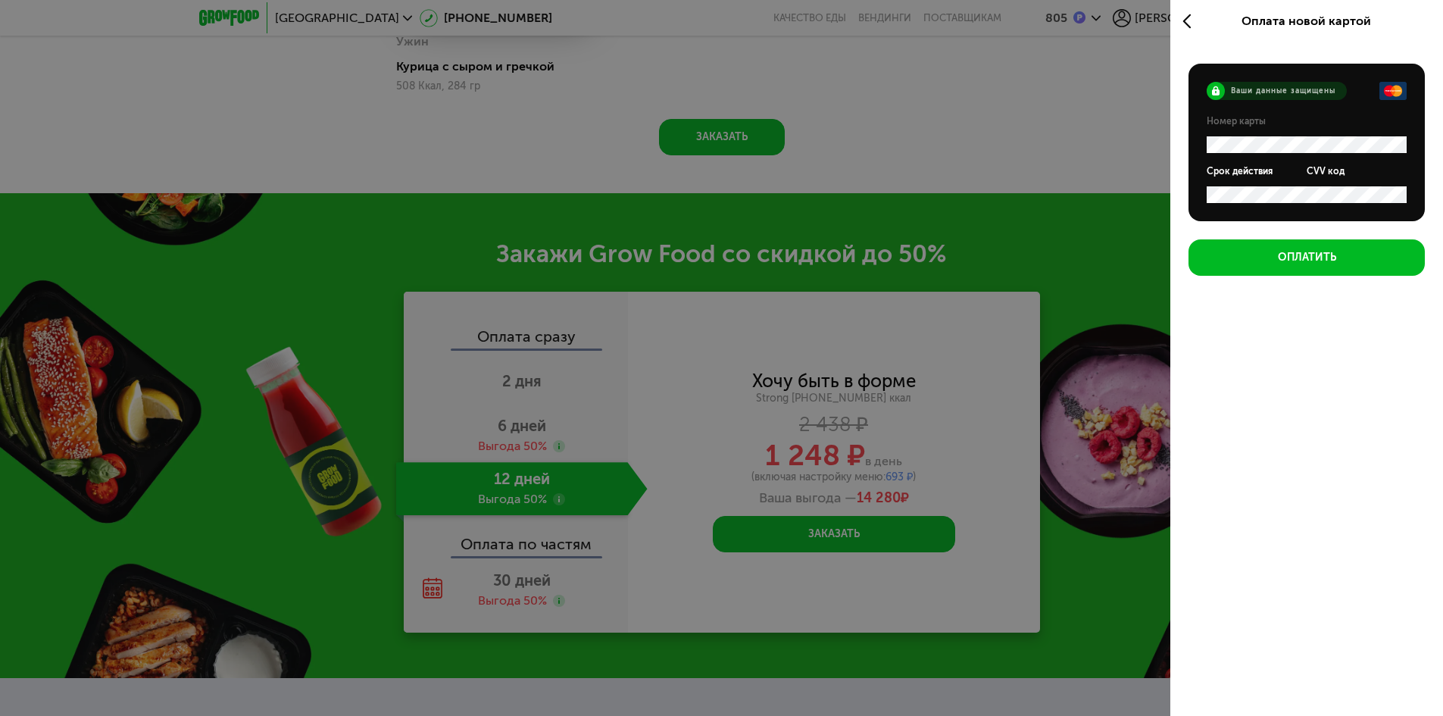
click at [1347, 549] on div "Оплата новой картой Ваши данные защищены Номер карты Срок действия CVV код Опла…" at bounding box center [1306, 358] width 273 height 716
click at [1372, 264] on button "Оплатить" at bounding box center [1306, 257] width 236 height 36
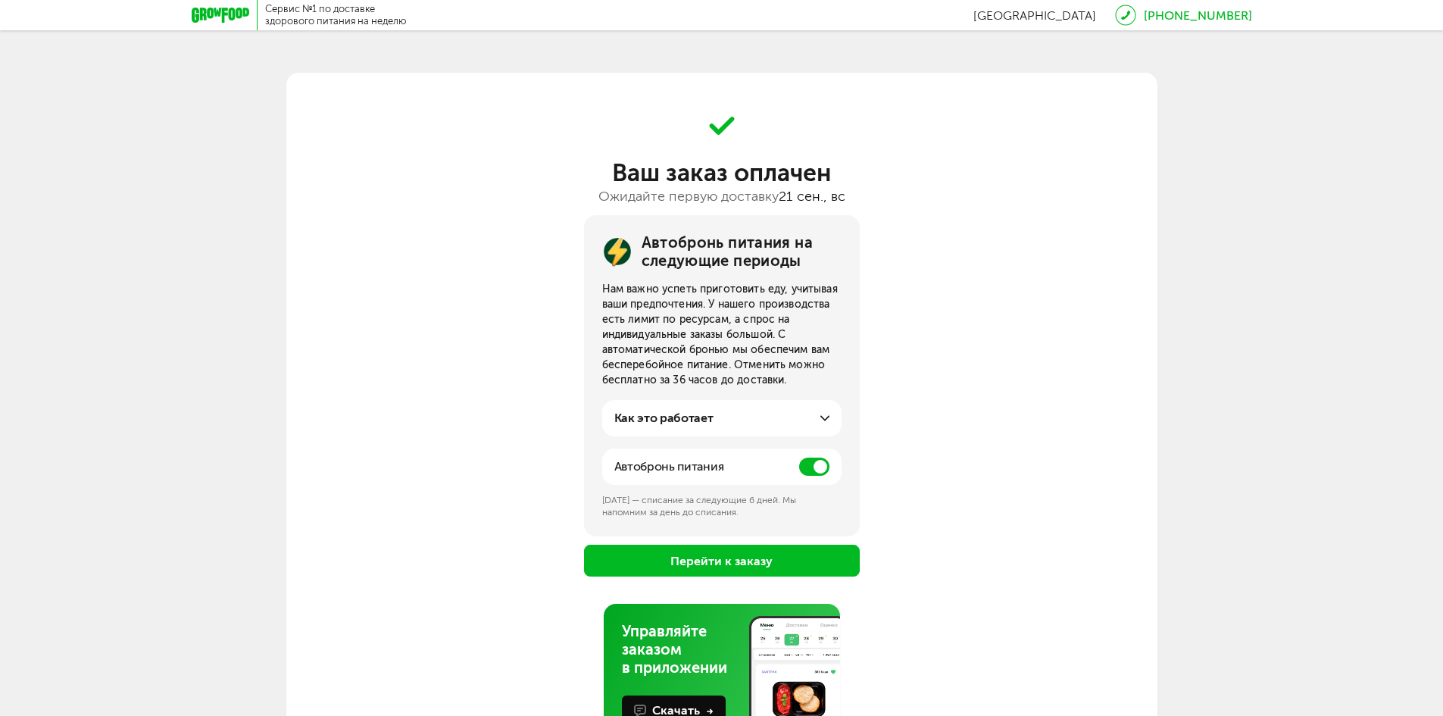
click at [807, 466] on span at bounding box center [814, 466] width 30 height 18
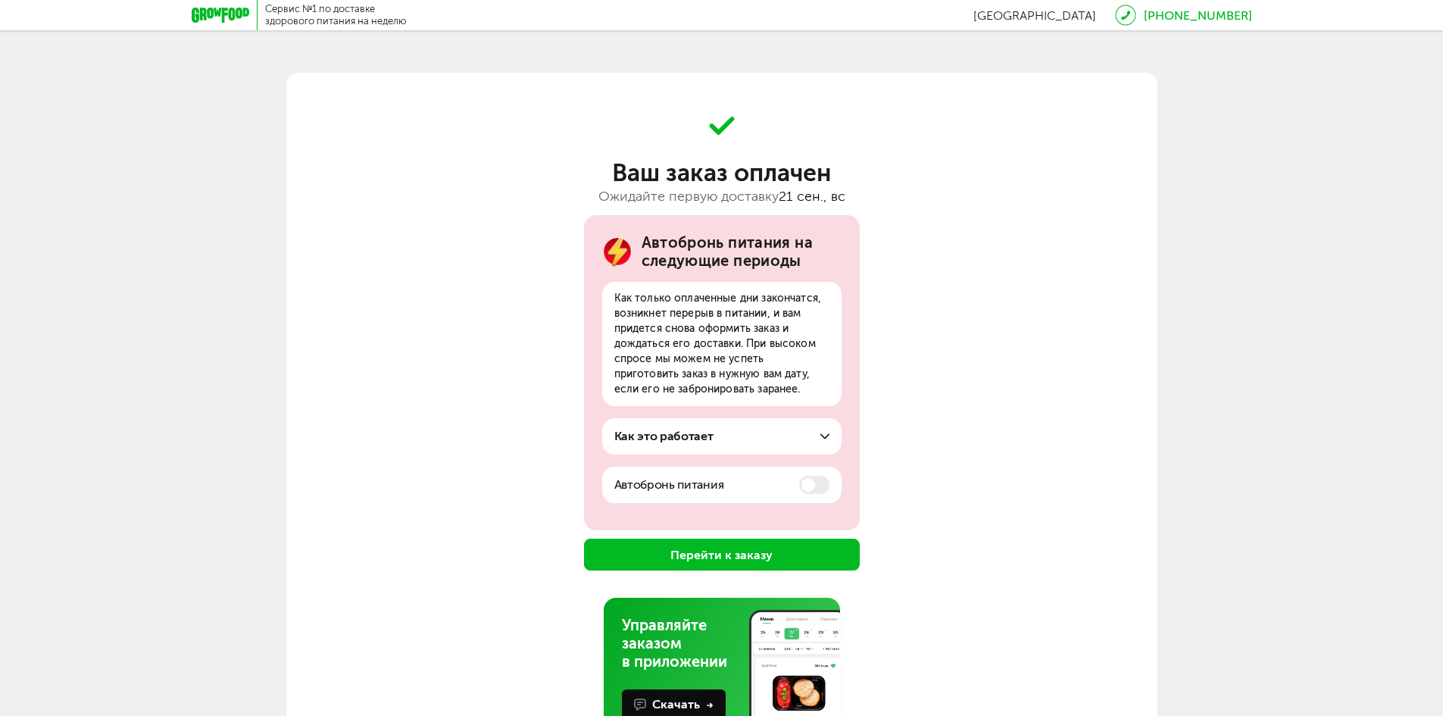
click at [825, 439] on use at bounding box center [824, 436] width 9 height 5
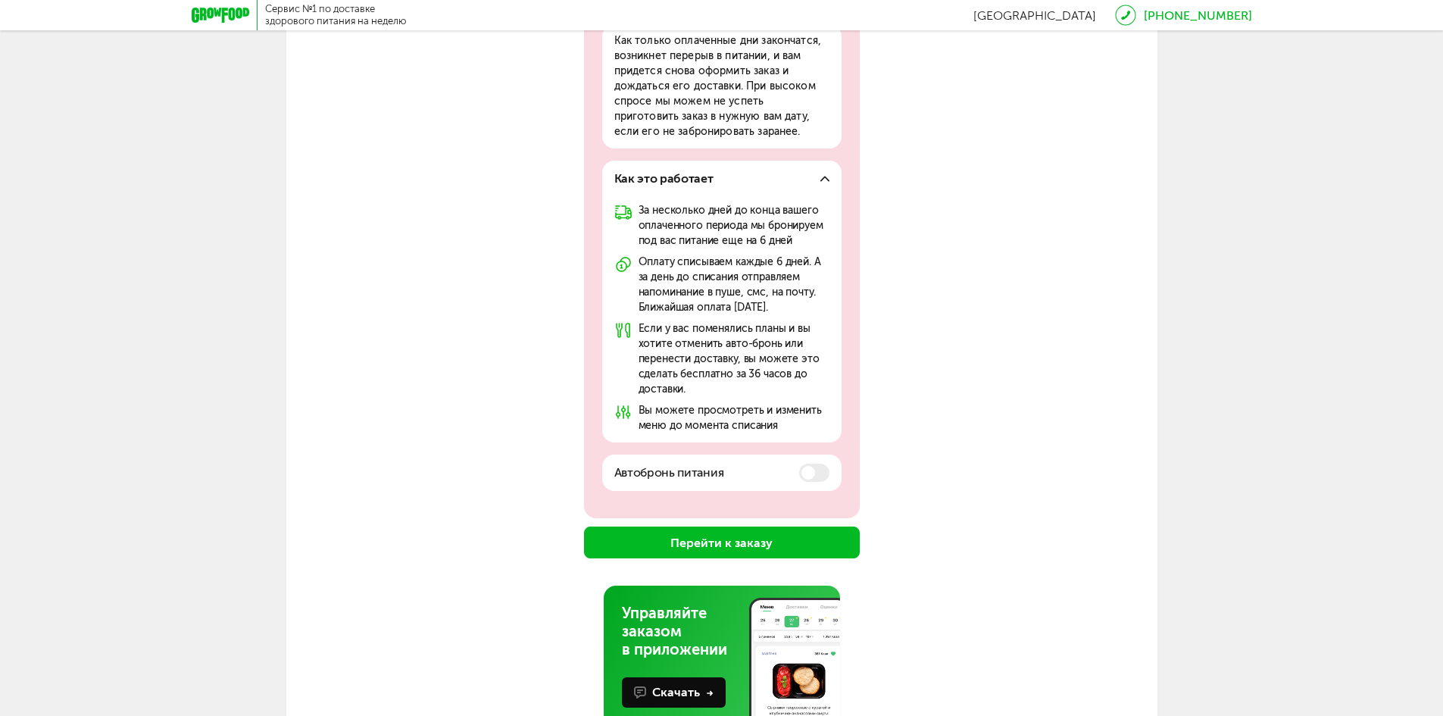
scroll to position [318, 0]
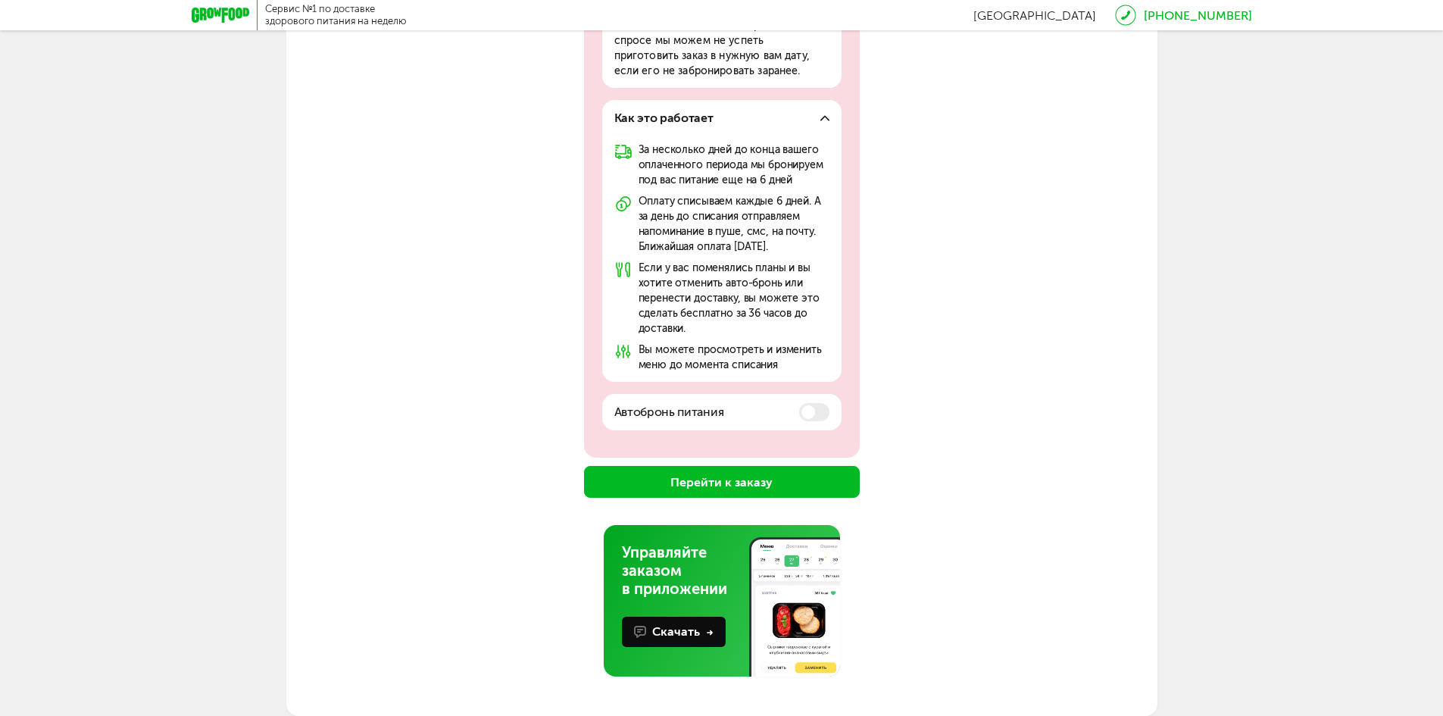
click at [799, 469] on button "Перейти к заказу" at bounding box center [722, 482] width 276 height 32
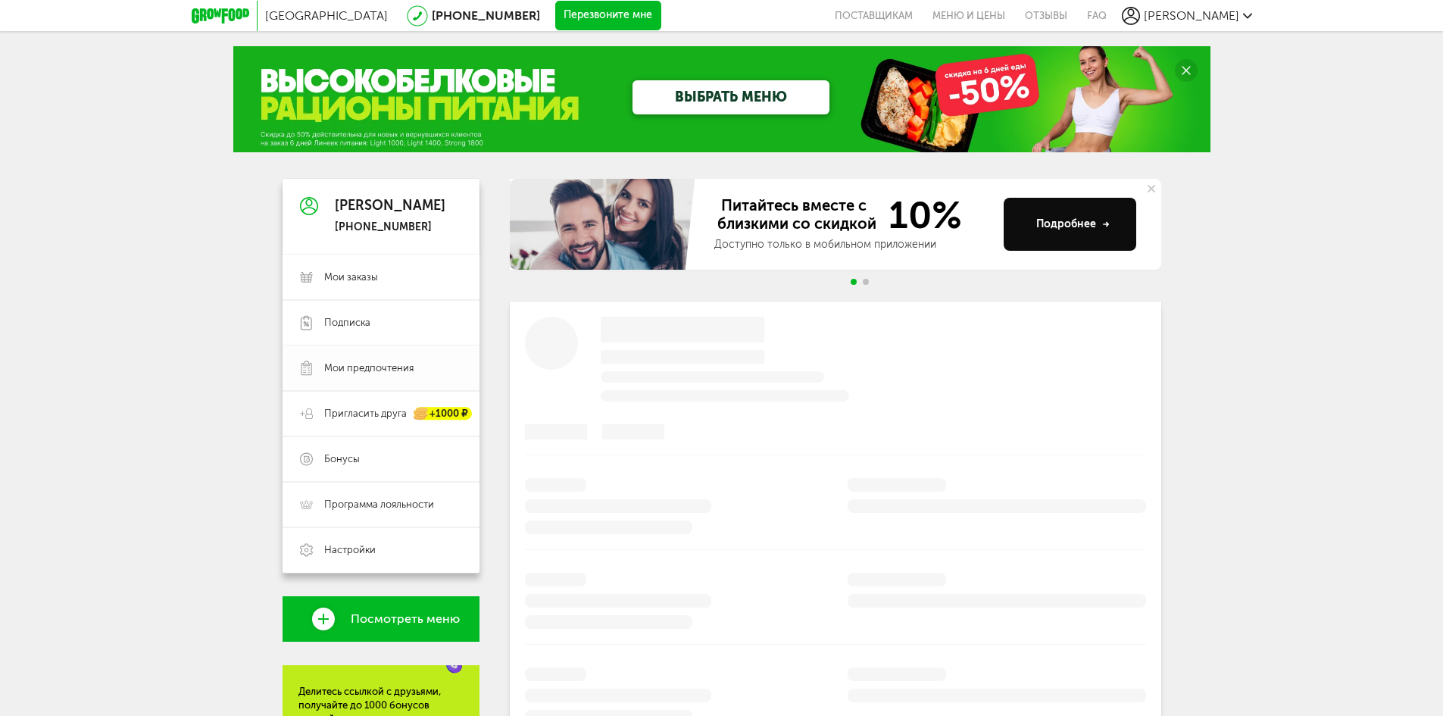
click at [400, 361] on link "Мои предпочтения" at bounding box center [381, 367] width 197 height 45
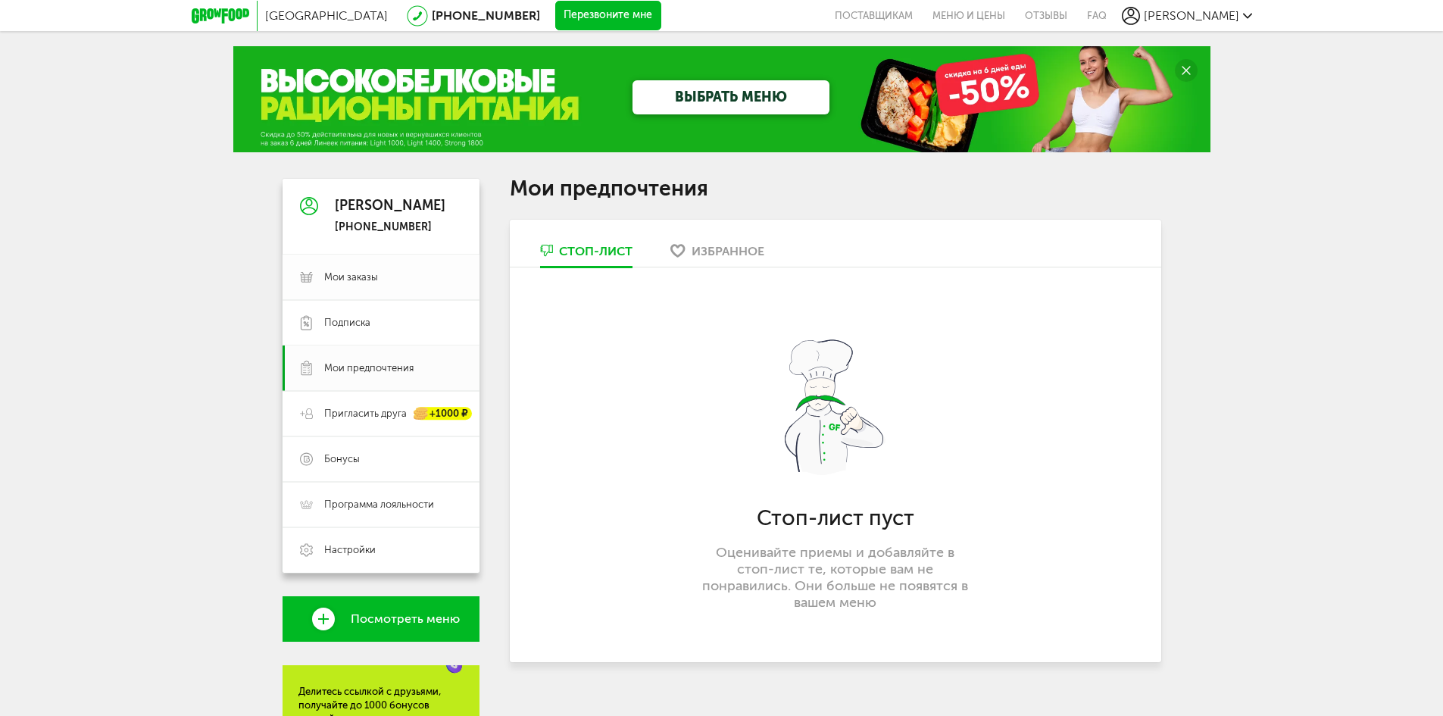
click at [379, 289] on link "Мои заказы" at bounding box center [381, 276] width 197 height 45
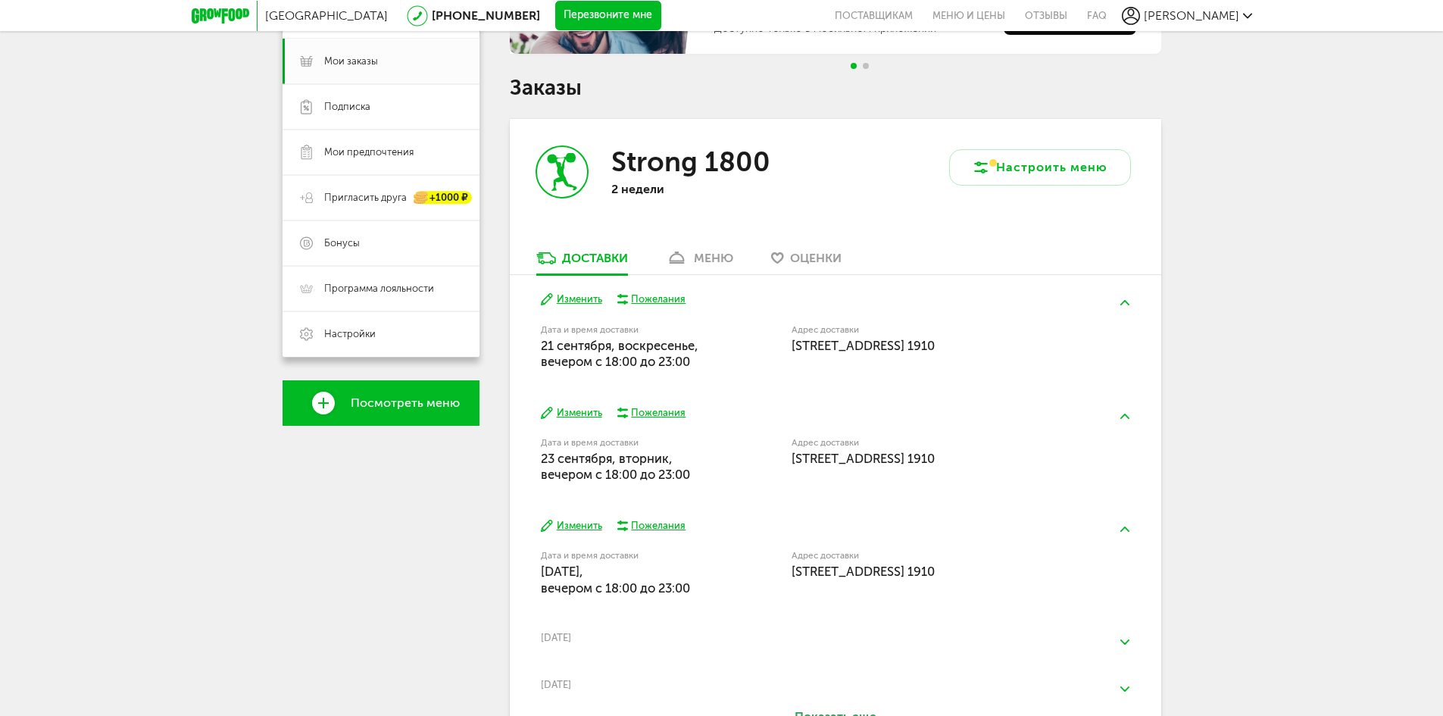
scroll to position [227, 0]
